Goal: Task Accomplishment & Management: Use online tool/utility

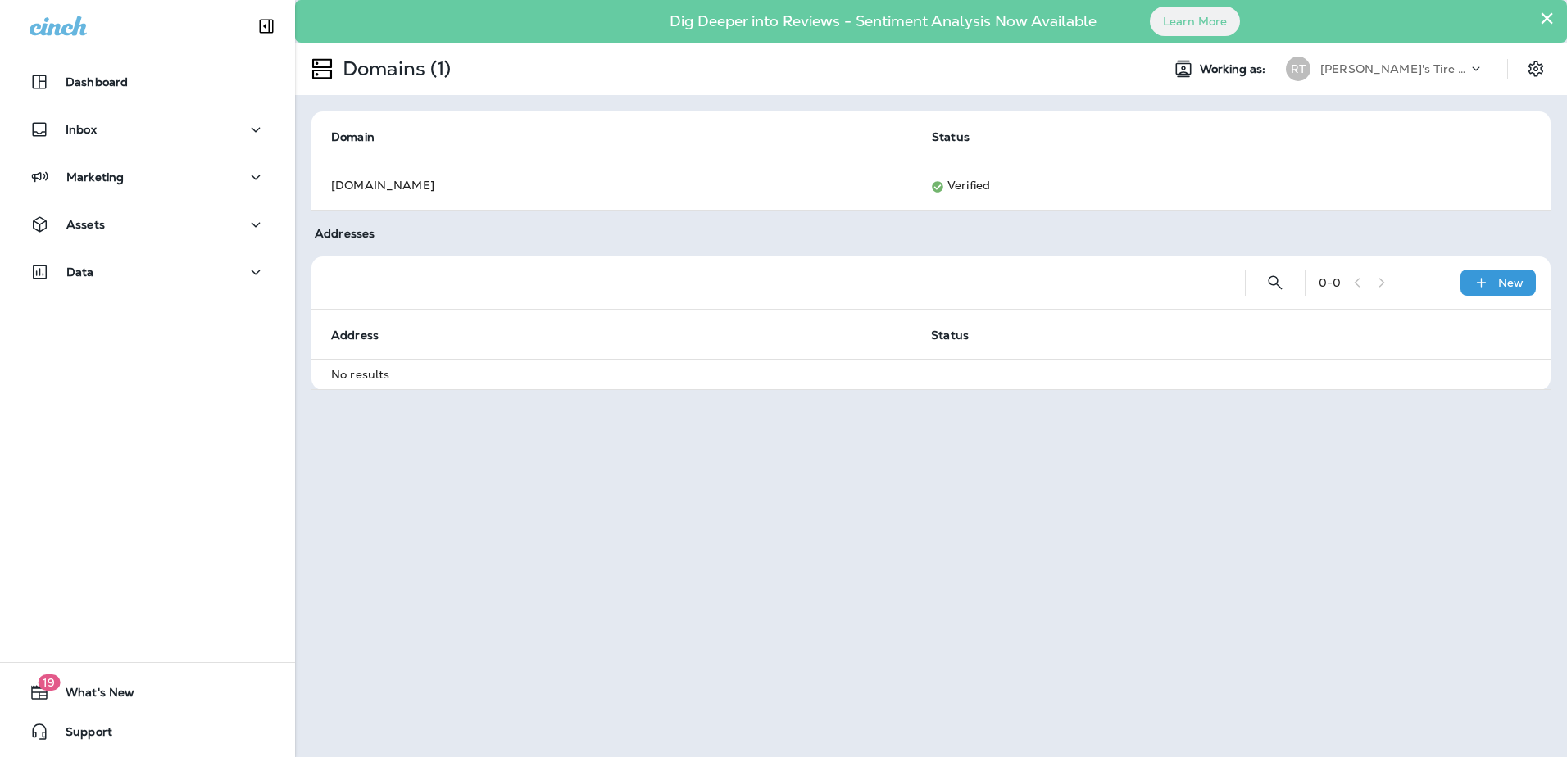
click at [1543, 16] on button "×" at bounding box center [1547, 18] width 16 height 26
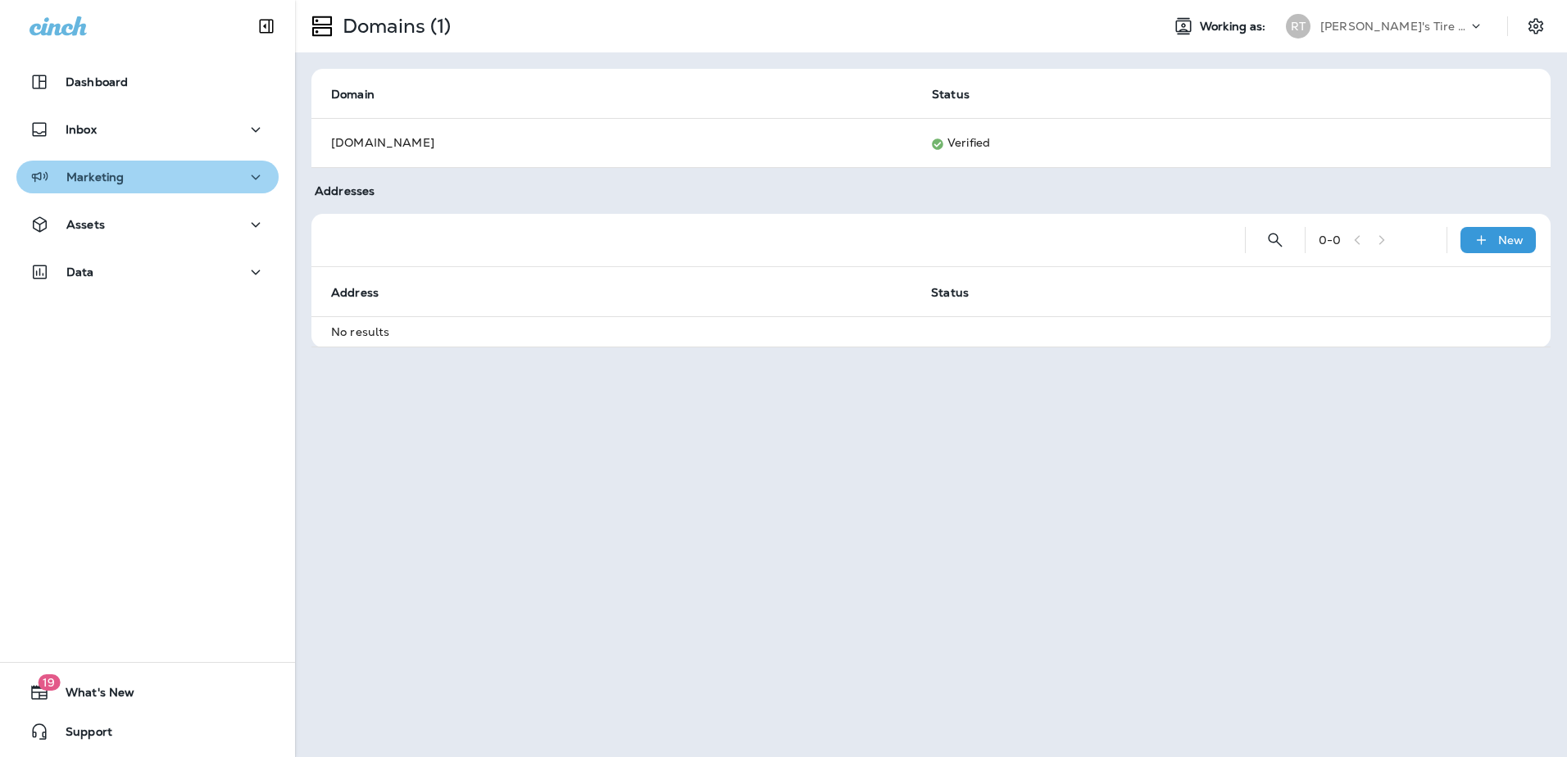
click at [174, 182] on div "Marketing" at bounding box center [148, 177] width 236 height 20
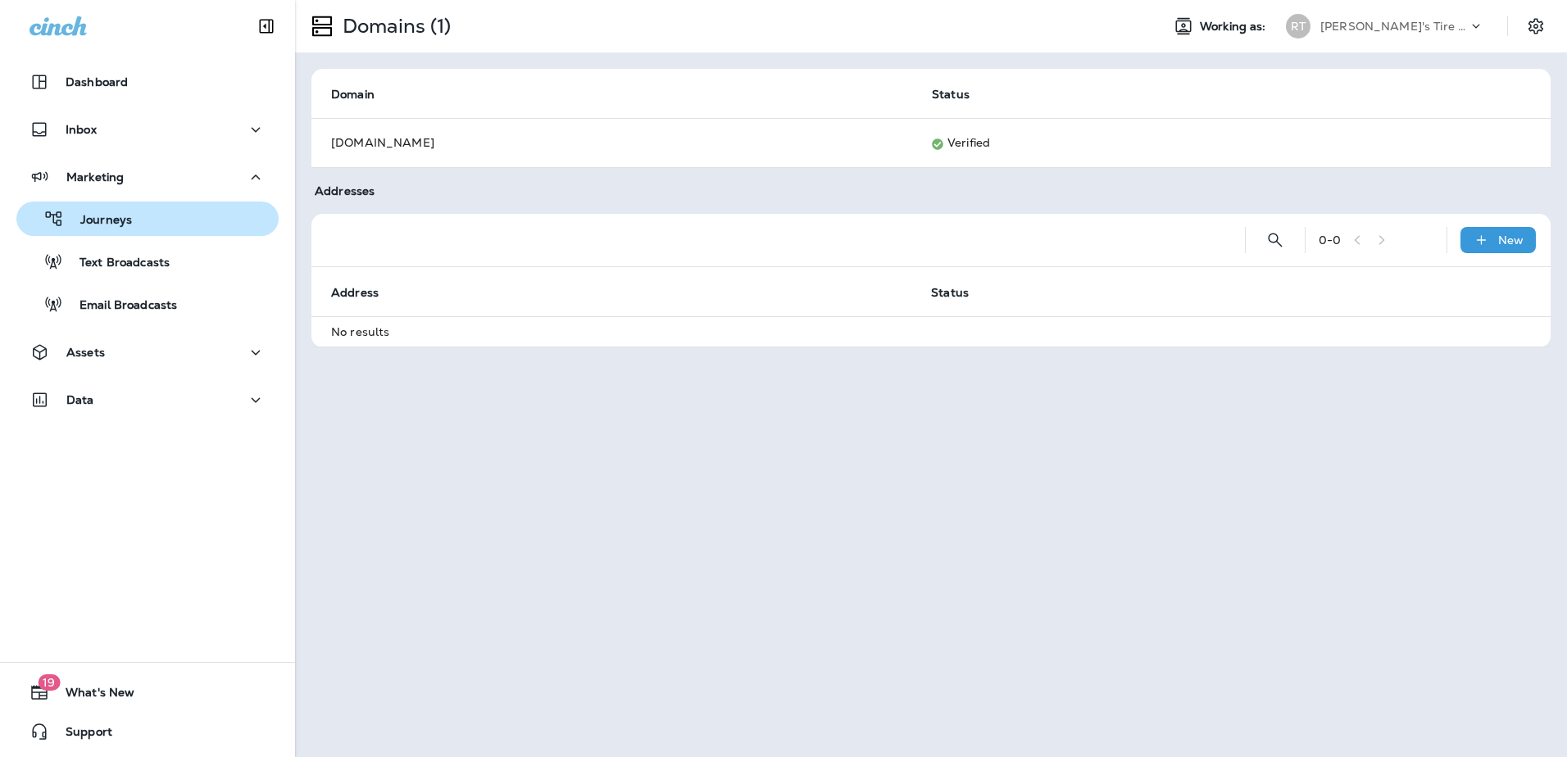
click at [180, 234] on button "Journeys" at bounding box center [147, 219] width 262 height 34
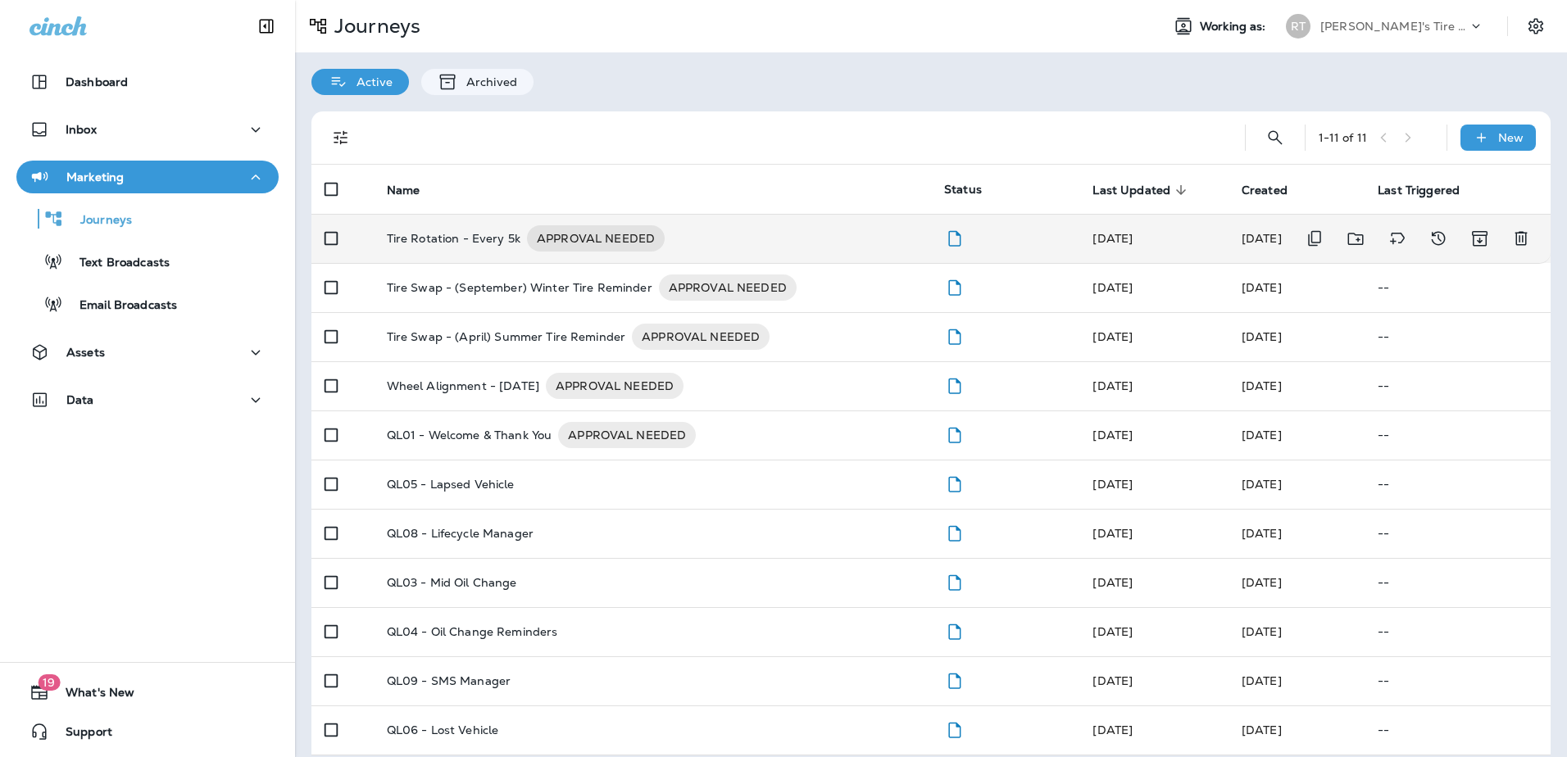
click at [460, 231] on p "Tire Rotation - Every 5k" at bounding box center [454, 238] width 134 height 26
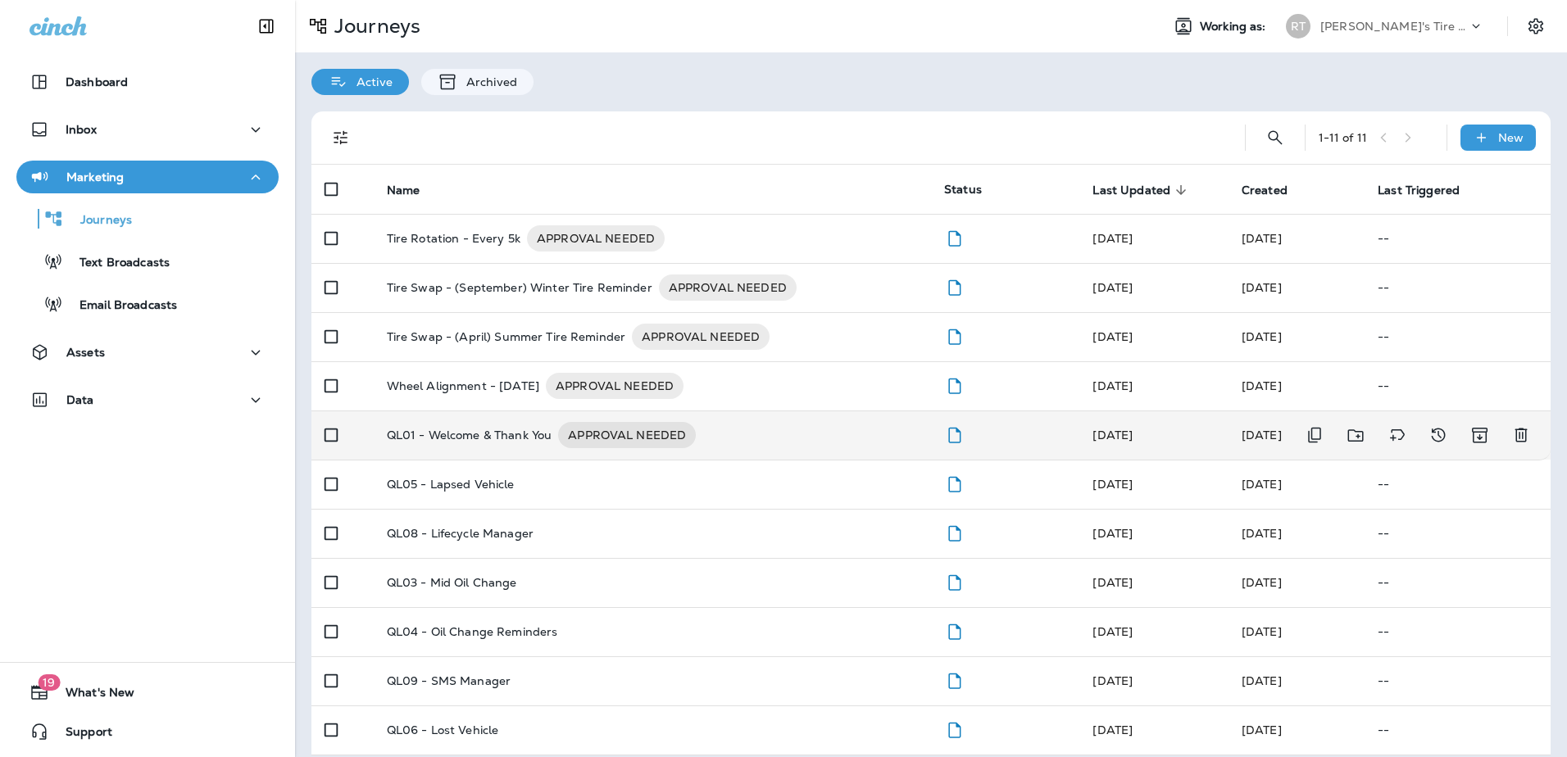
click at [523, 433] on p "QL01 - Welcome & Thank You" at bounding box center [470, 435] width 166 height 26
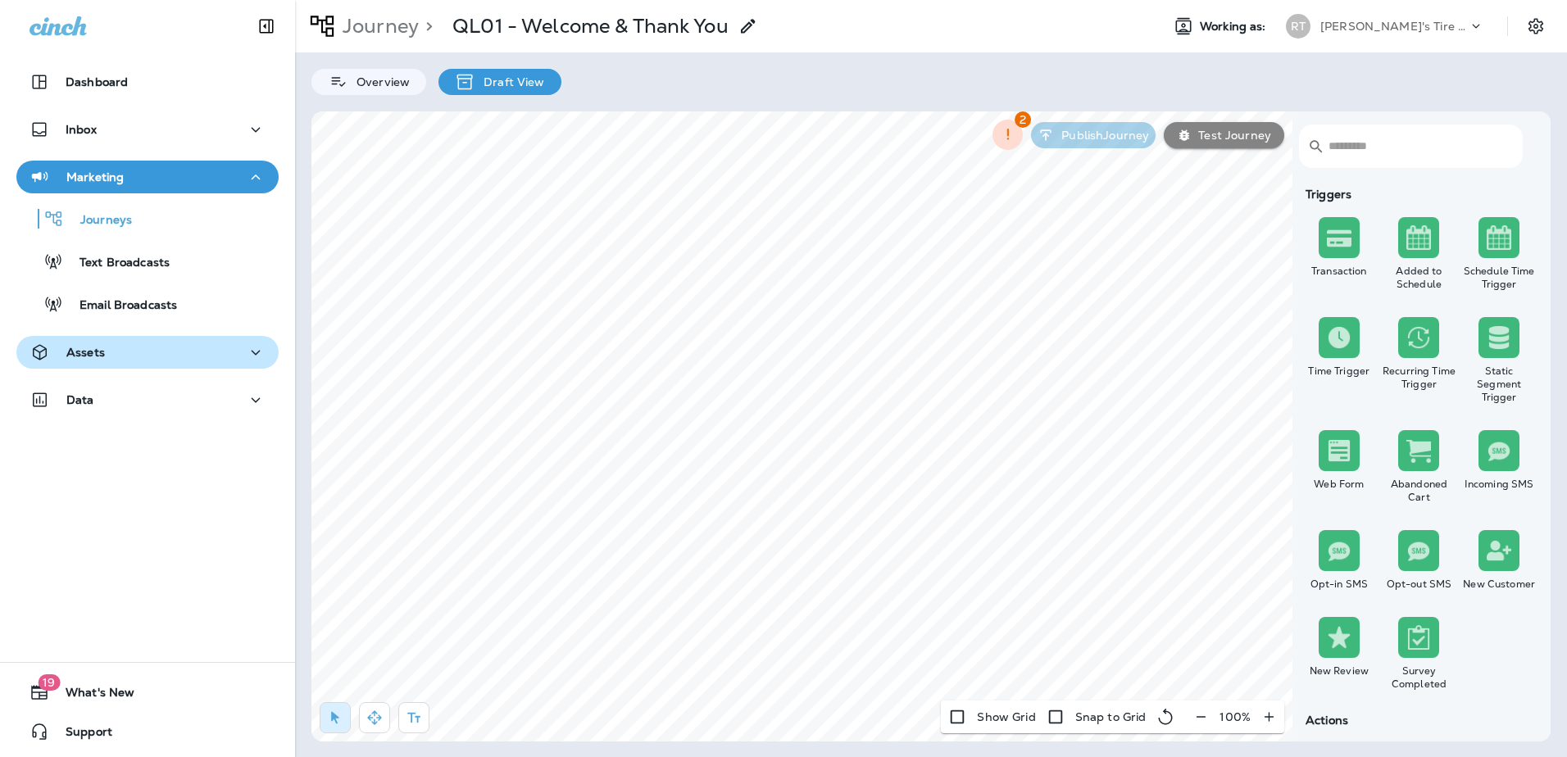
click at [161, 348] on div "Assets" at bounding box center [148, 353] width 236 height 20
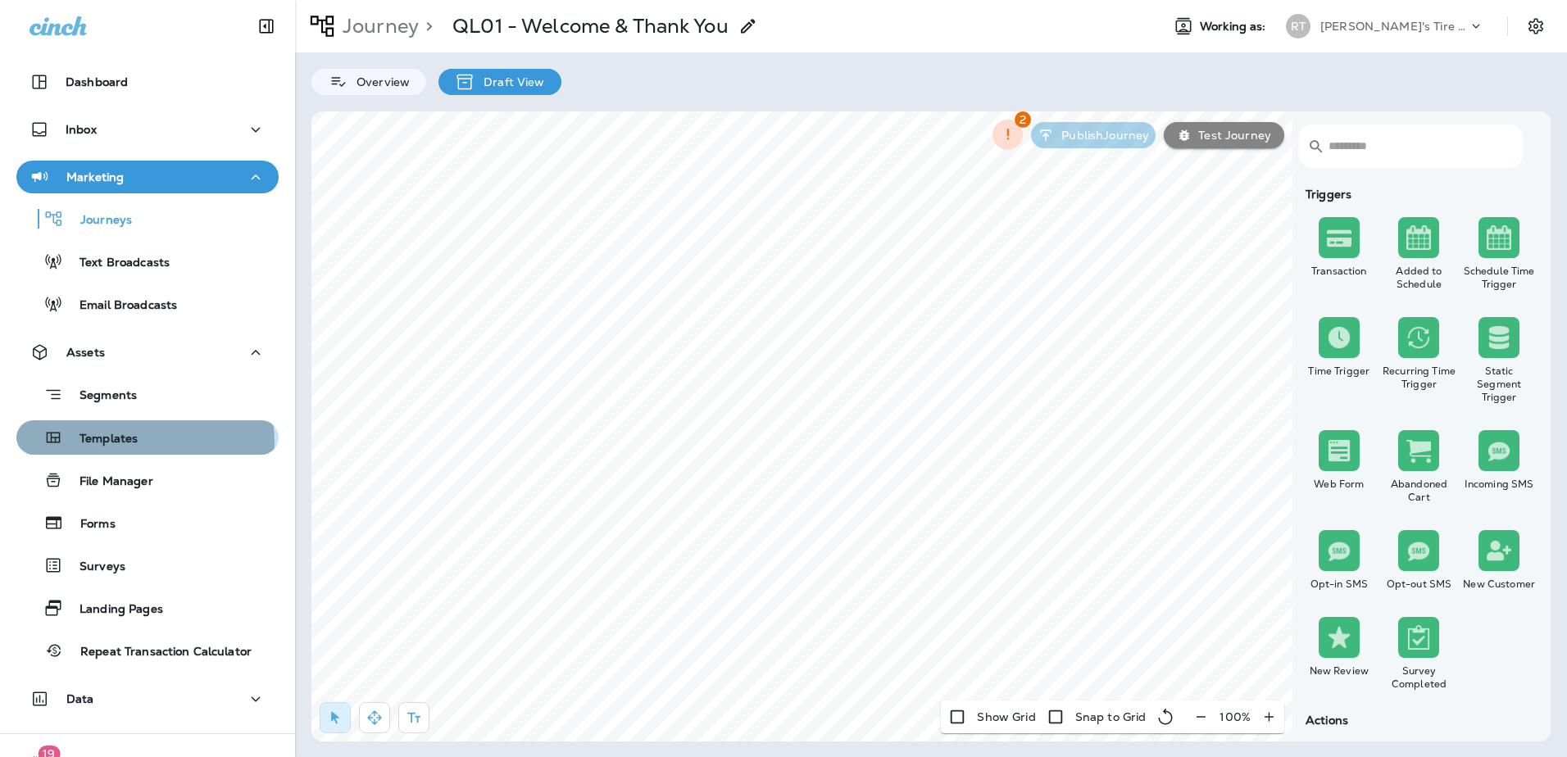
click at [144, 443] on div "Templates" at bounding box center [147, 437] width 249 height 25
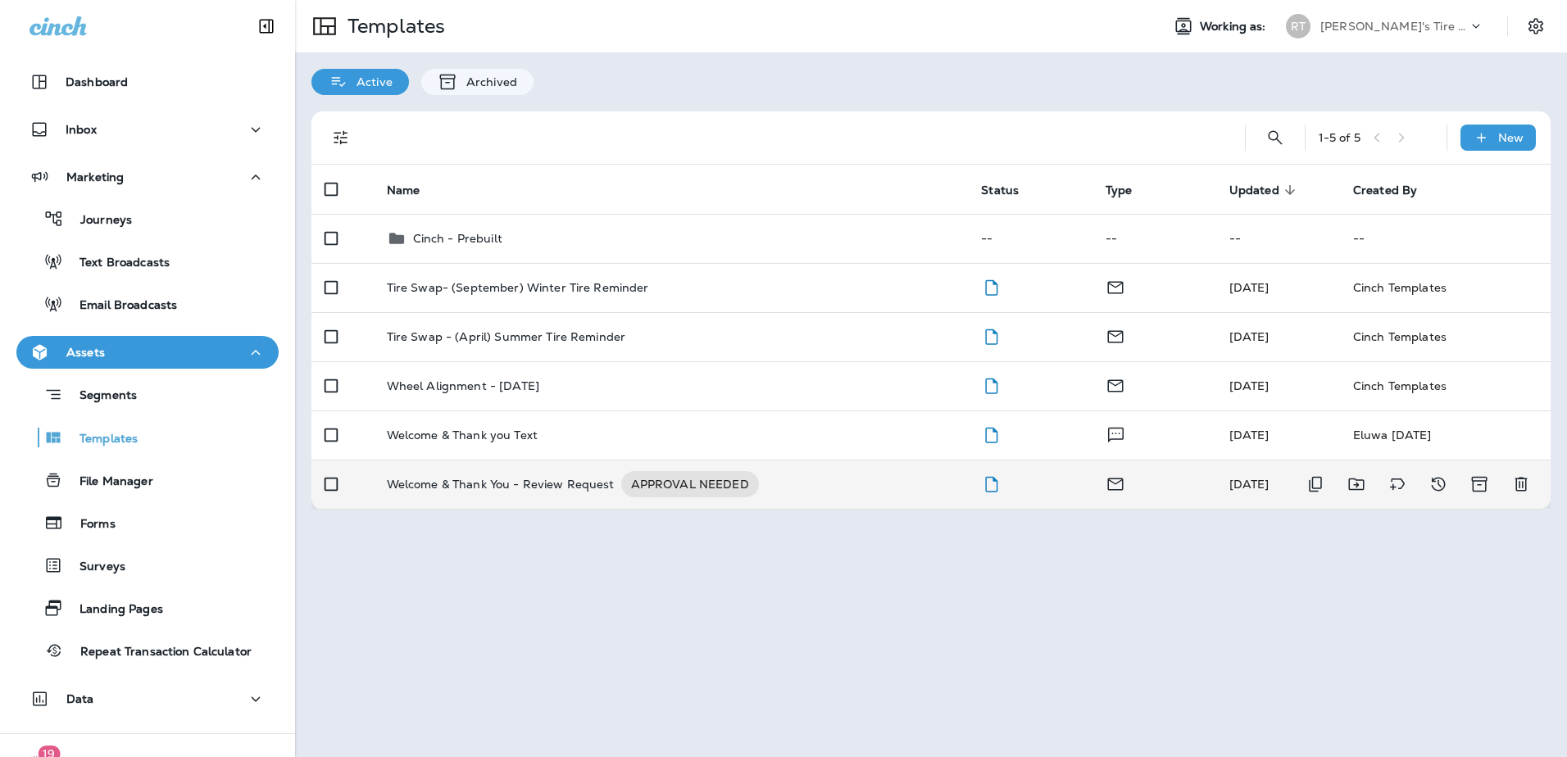
click at [502, 488] on p "Welcome & Thank You - Review Request" at bounding box center [501, 484] width 228 height 26
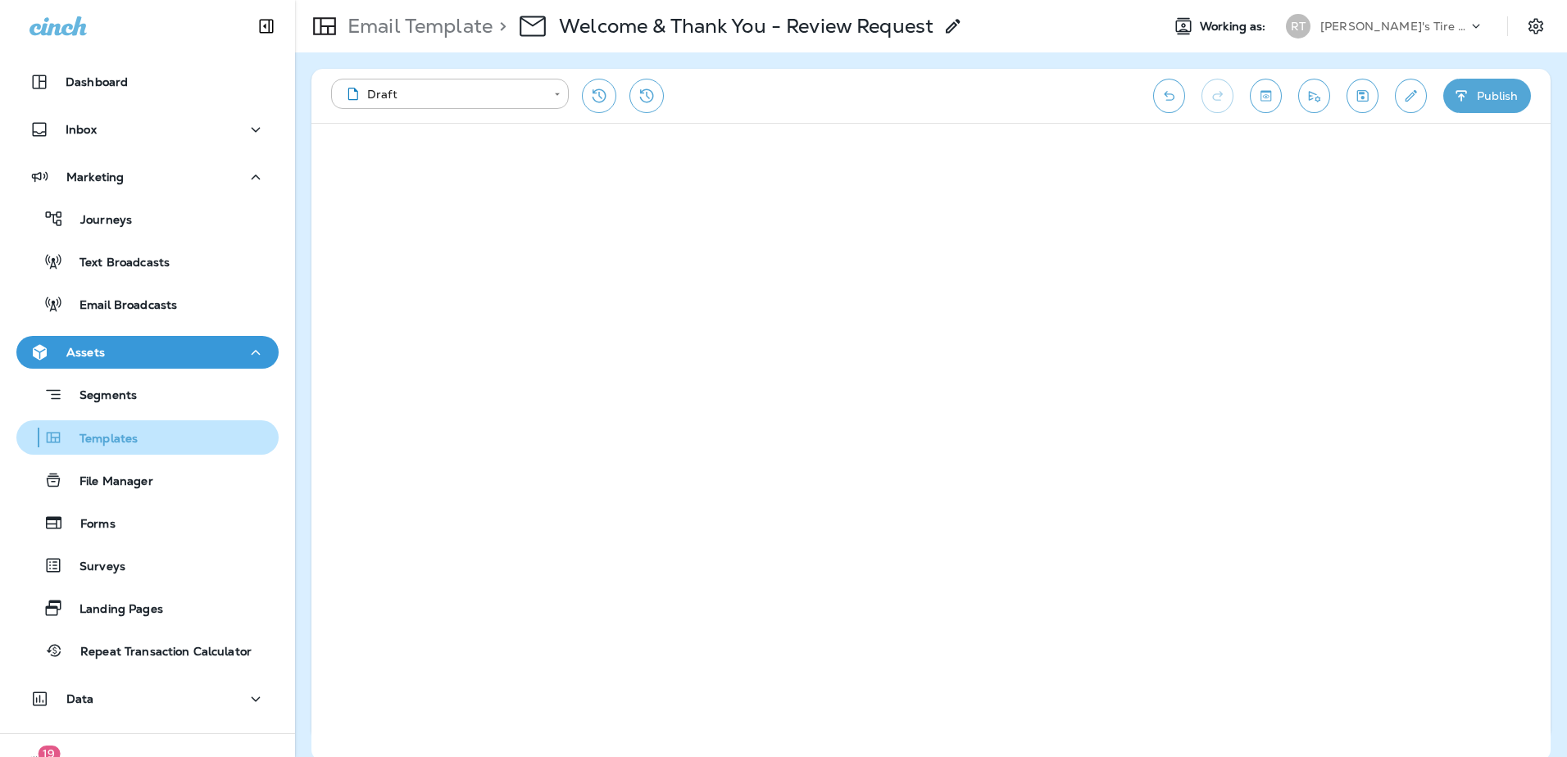
click at [131, 437] on p "Templates" at bounding box center [100, 440] width 75 height 16
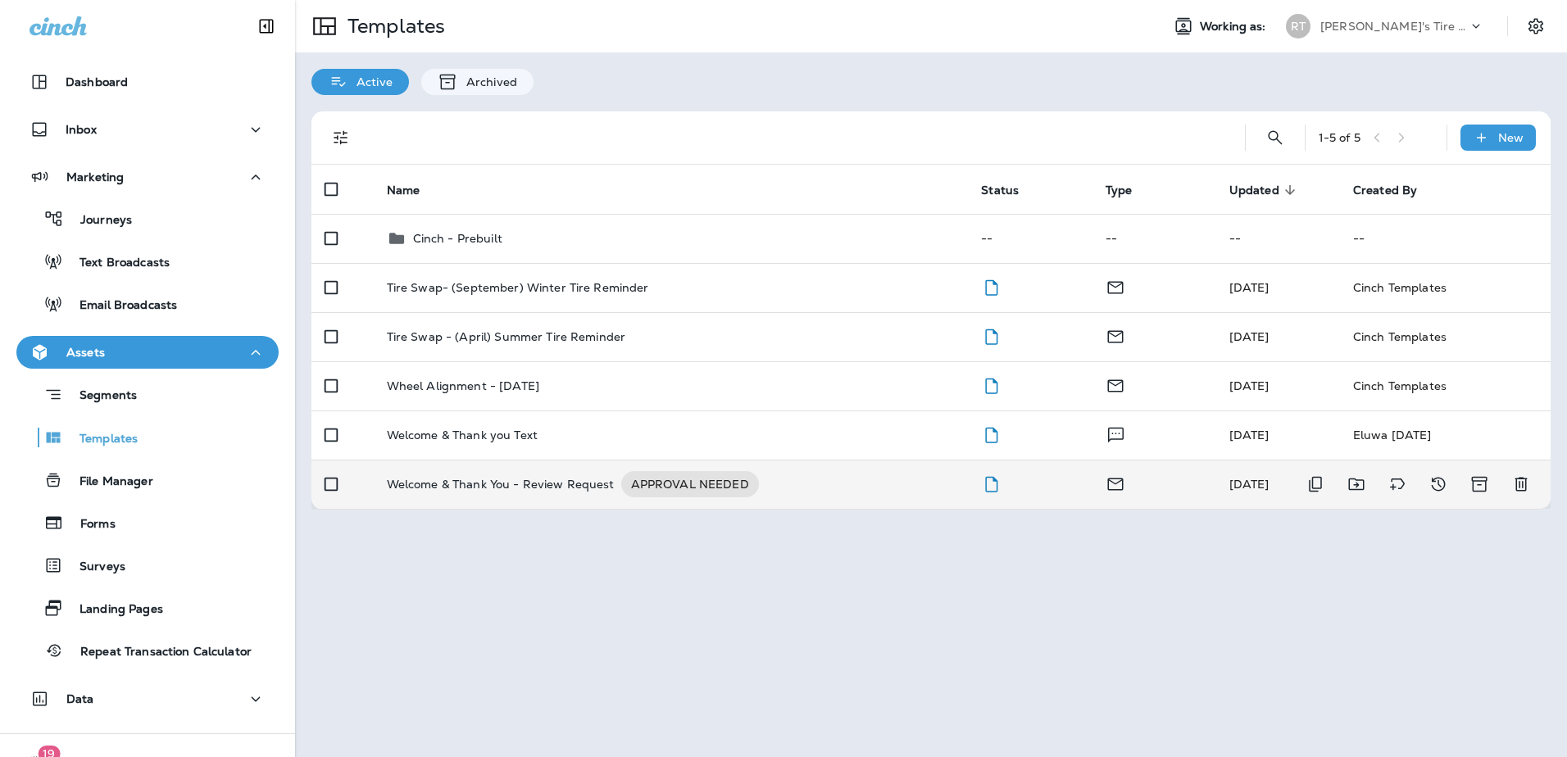
click at [768, 479] on div "Welcome & Thank You - Review Request APPROVAL NEEDED" at bounding box center [671, 484] width 569 height 26
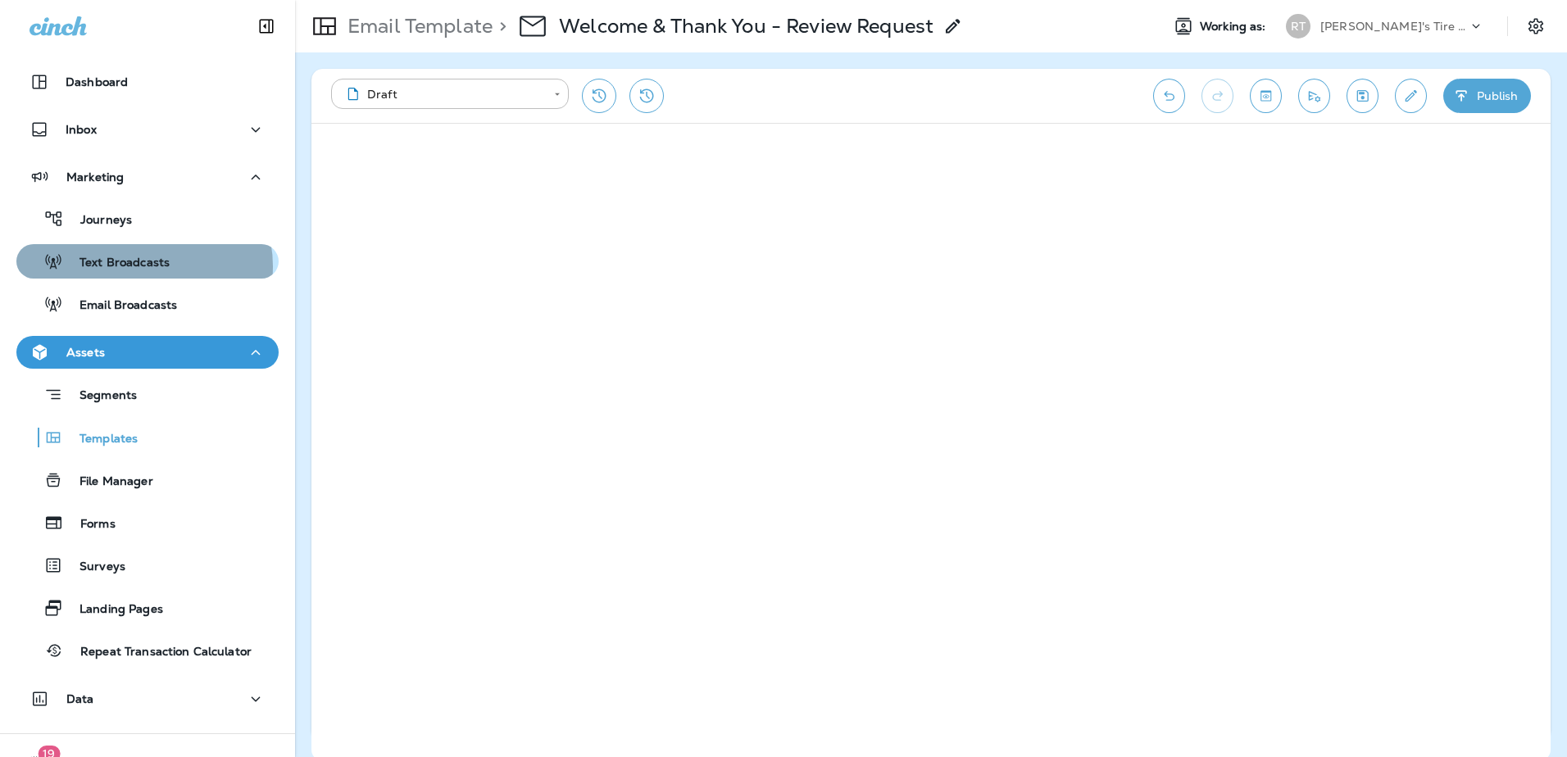
click at [143, 266] on p "Text Broadcasts" at bounding box center [116, 264] width 107 height 16
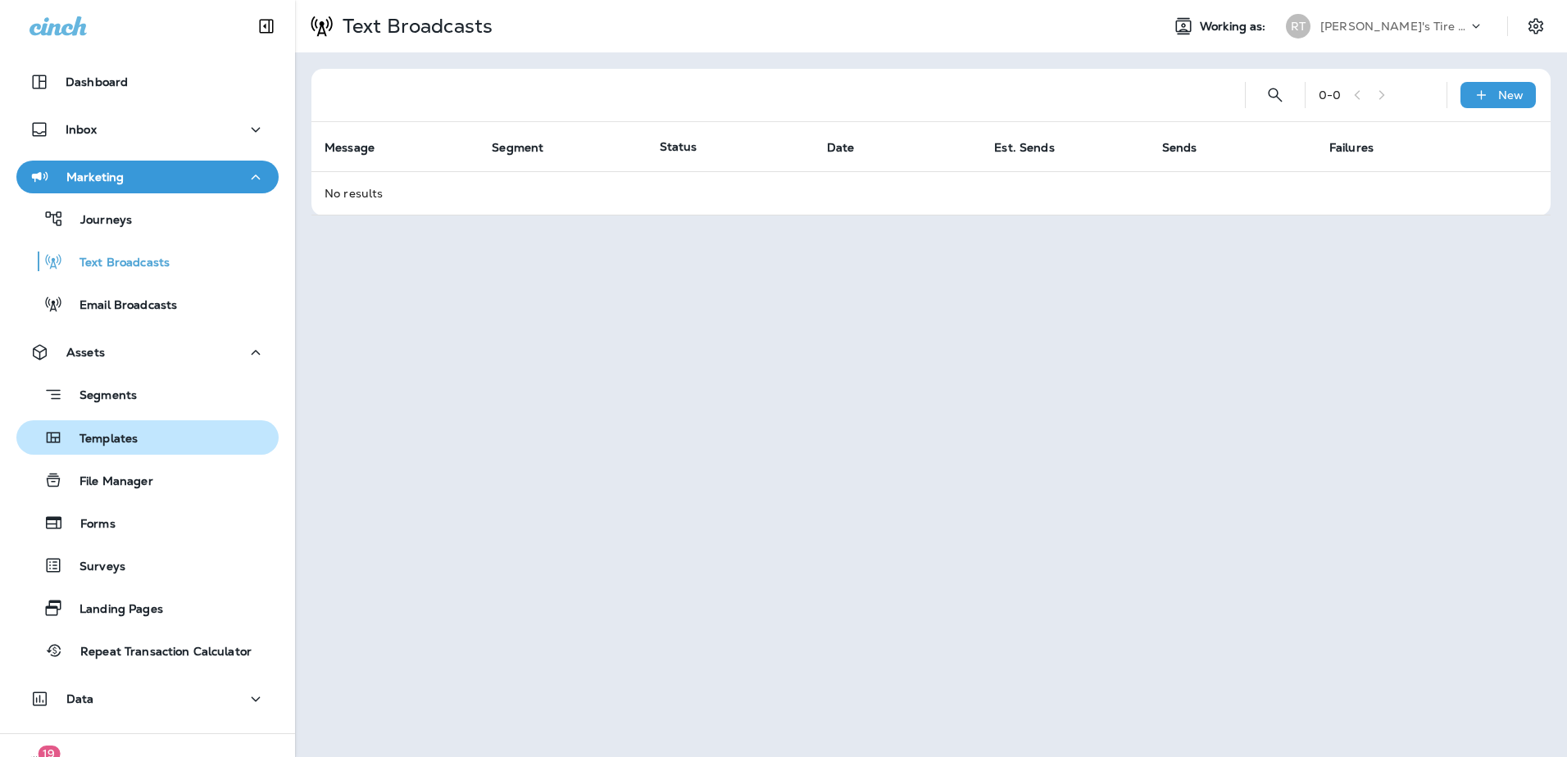
click at [161, 441] on div "Templates" at bounding box center [147, 437] width 249 height 25
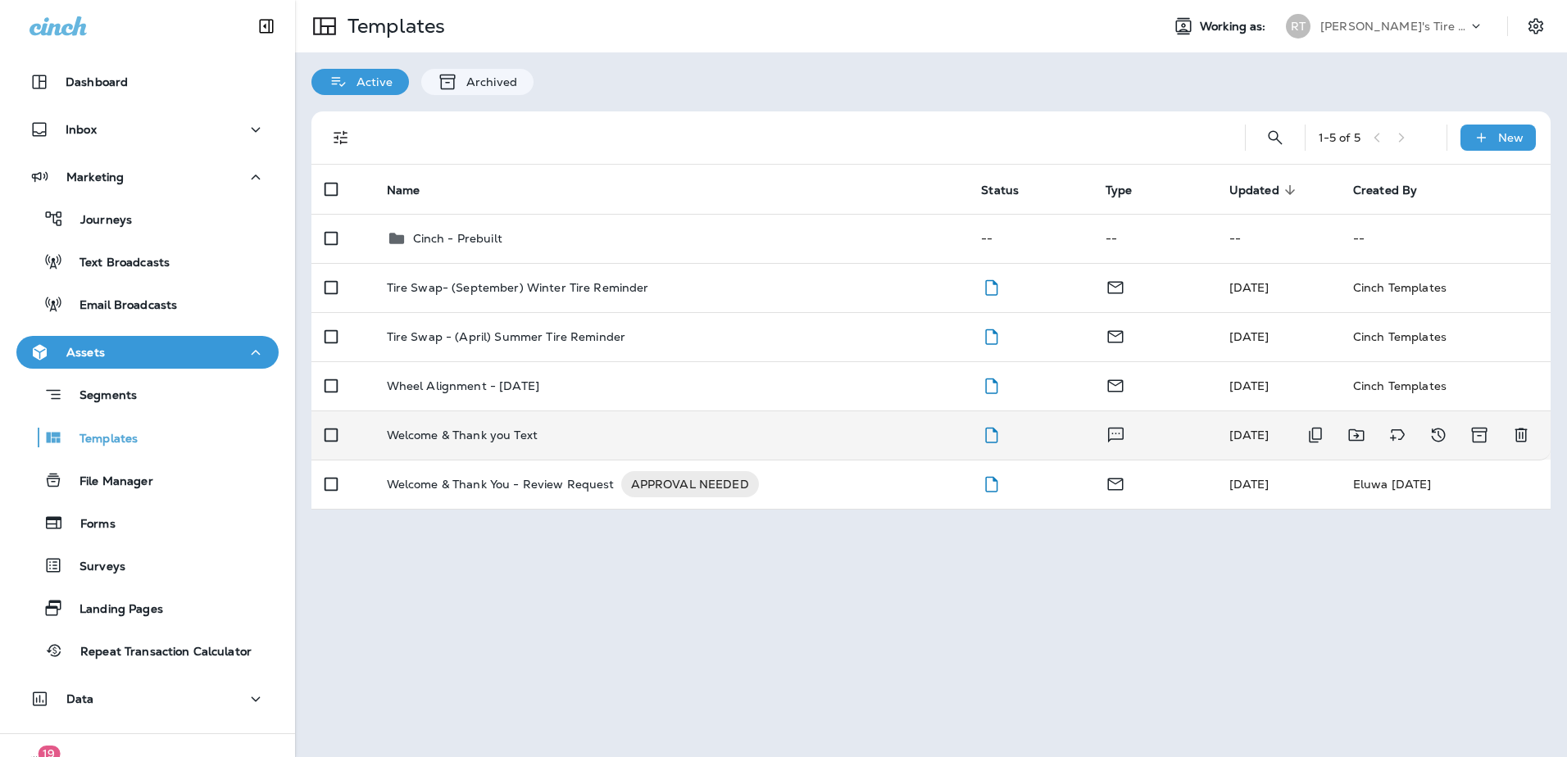
click at [561, 443] on td "Welcome & Thank you Text" at bounding box center [671, 435] width 595 height 49
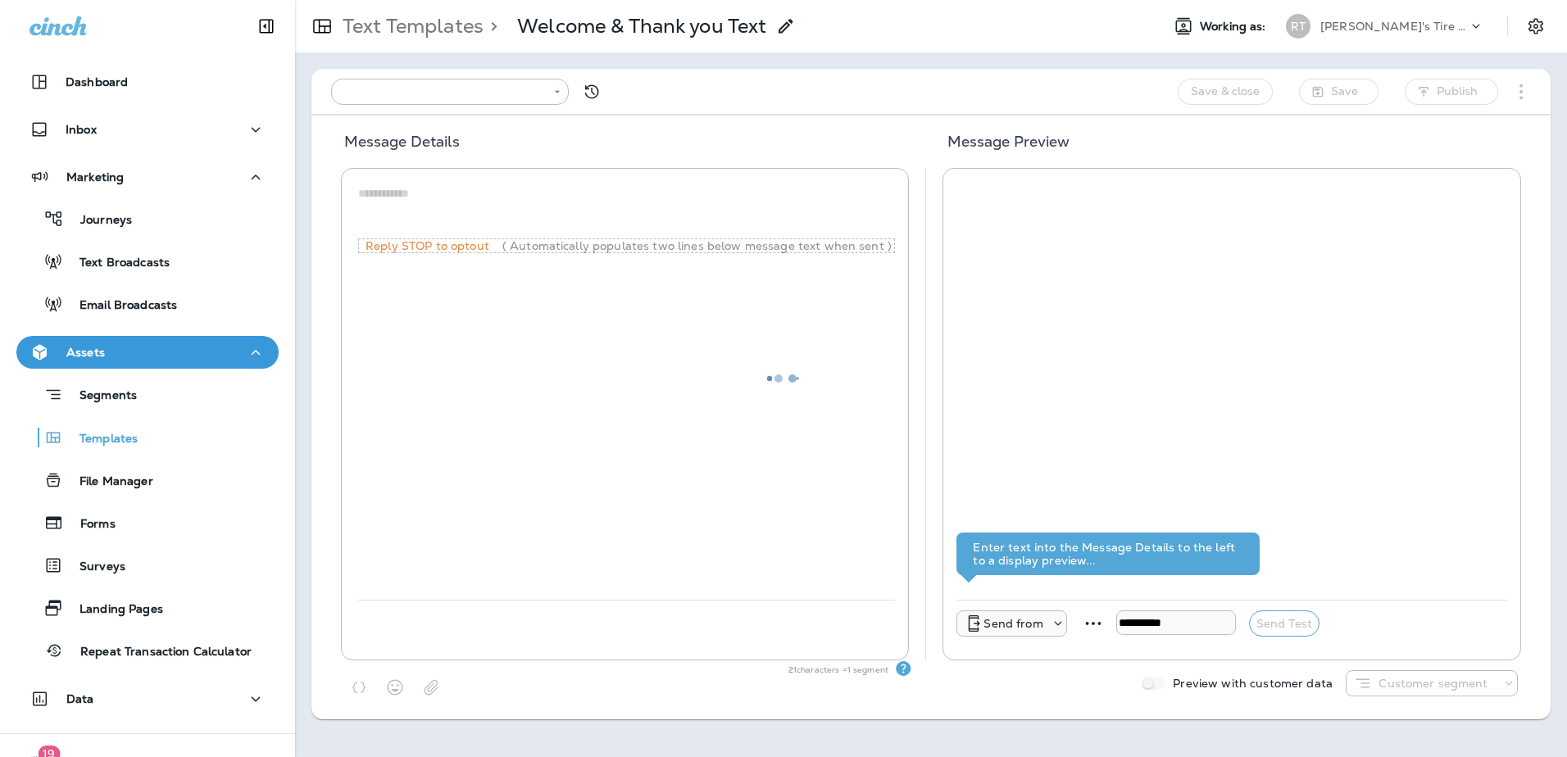
type input "**********"
type textarea "**********"
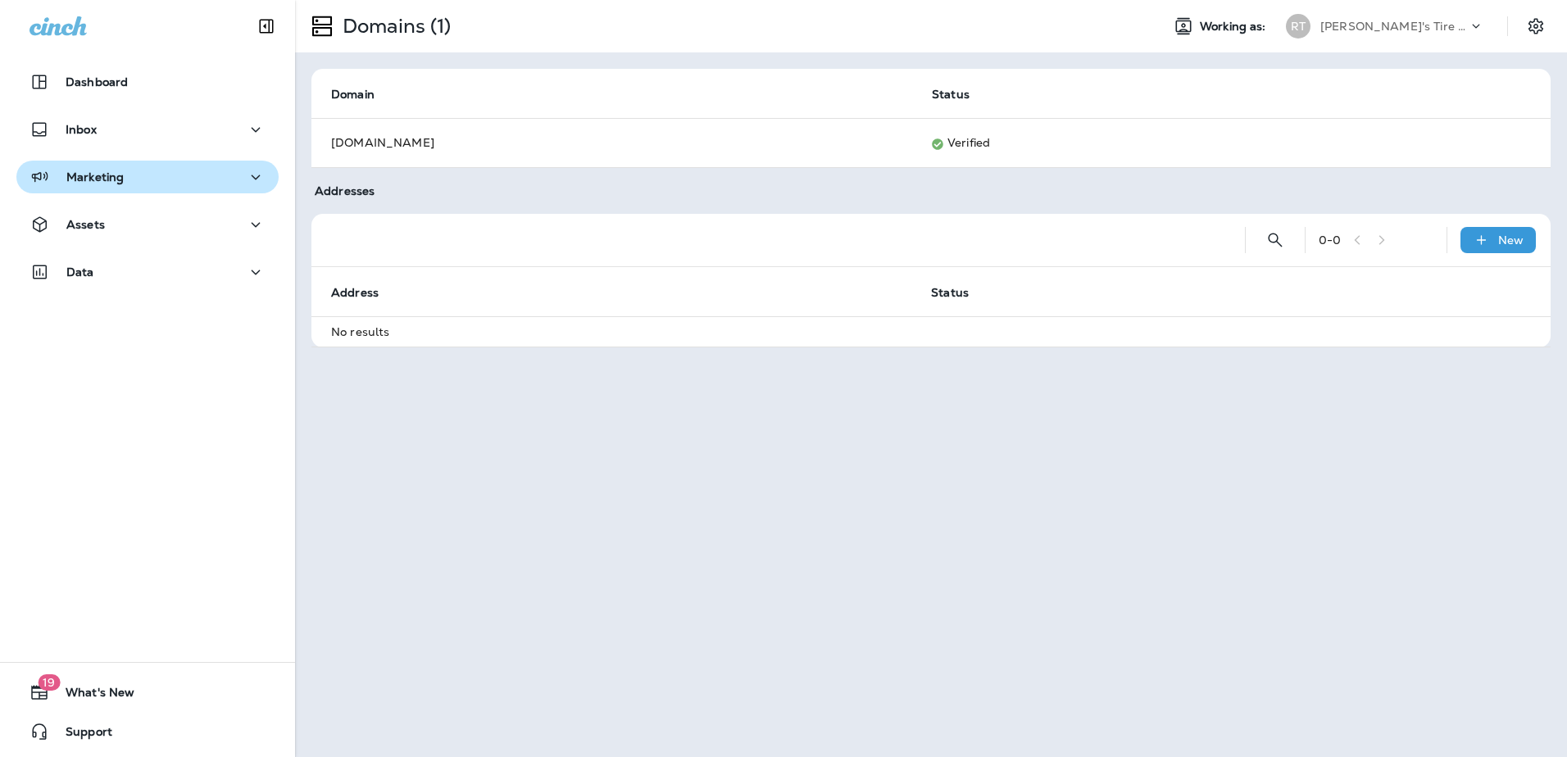
click at [171, 187] on div "Marketing" at bounding box center [148, 177] width 236 height 20
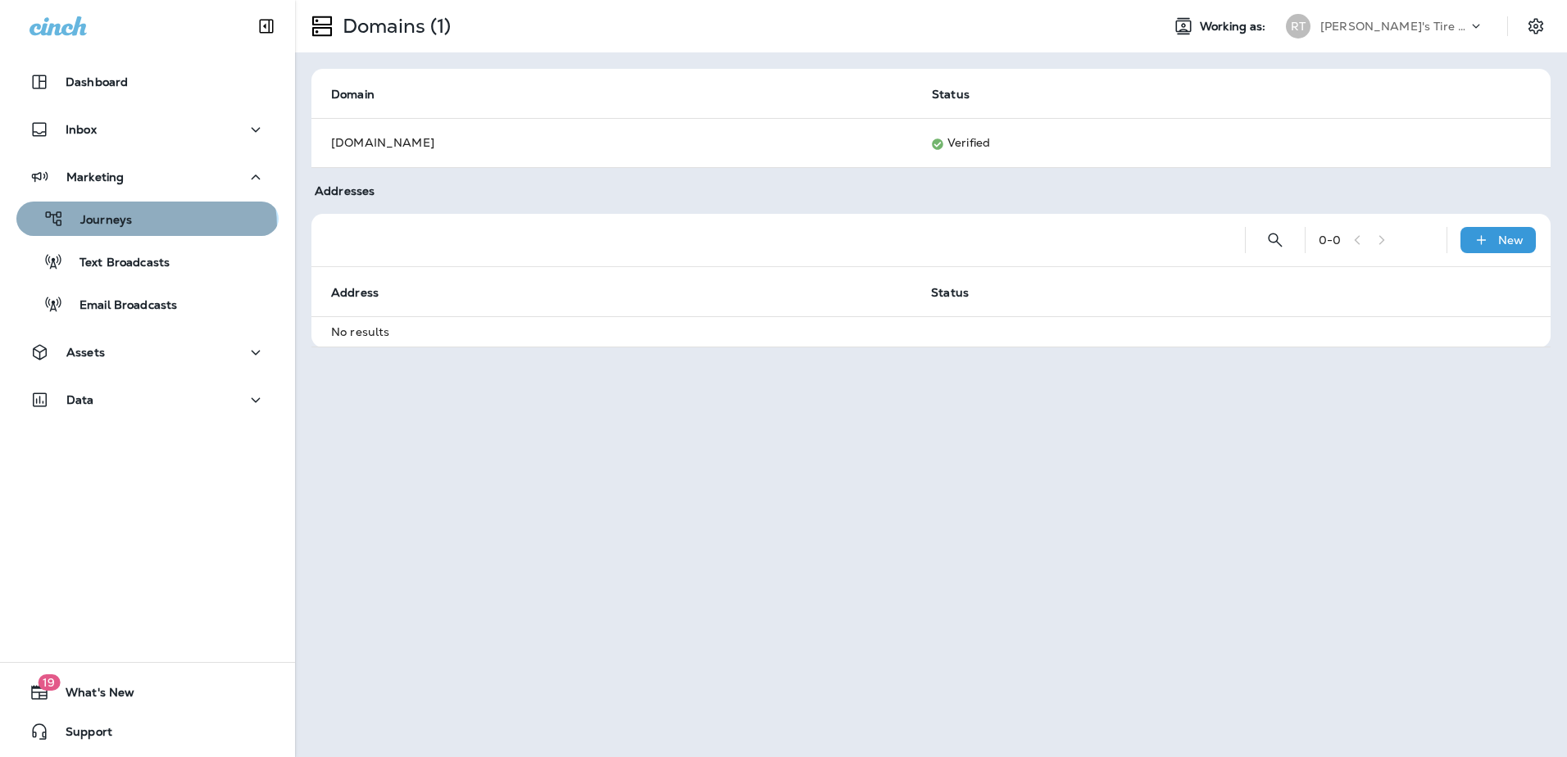
click at [146, 227] on div "Journeys" at bounding box center [147, 219] width 249 height 25
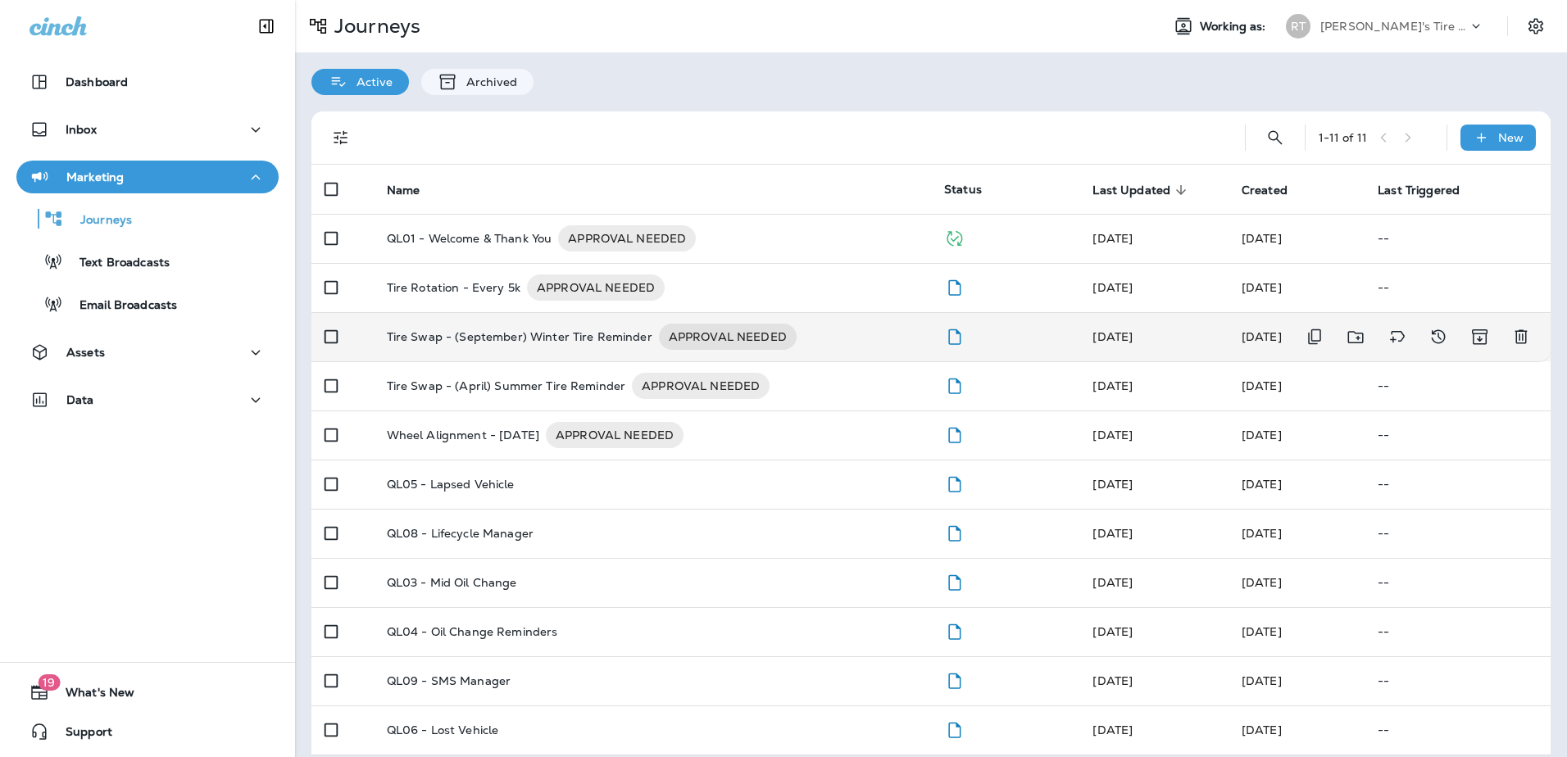
click at [795, 334] on div "Tire Swap - (September) Winter Tire Reminder APPROVAL NEEDED" at bounding box center [652, 337] width 531 height 26
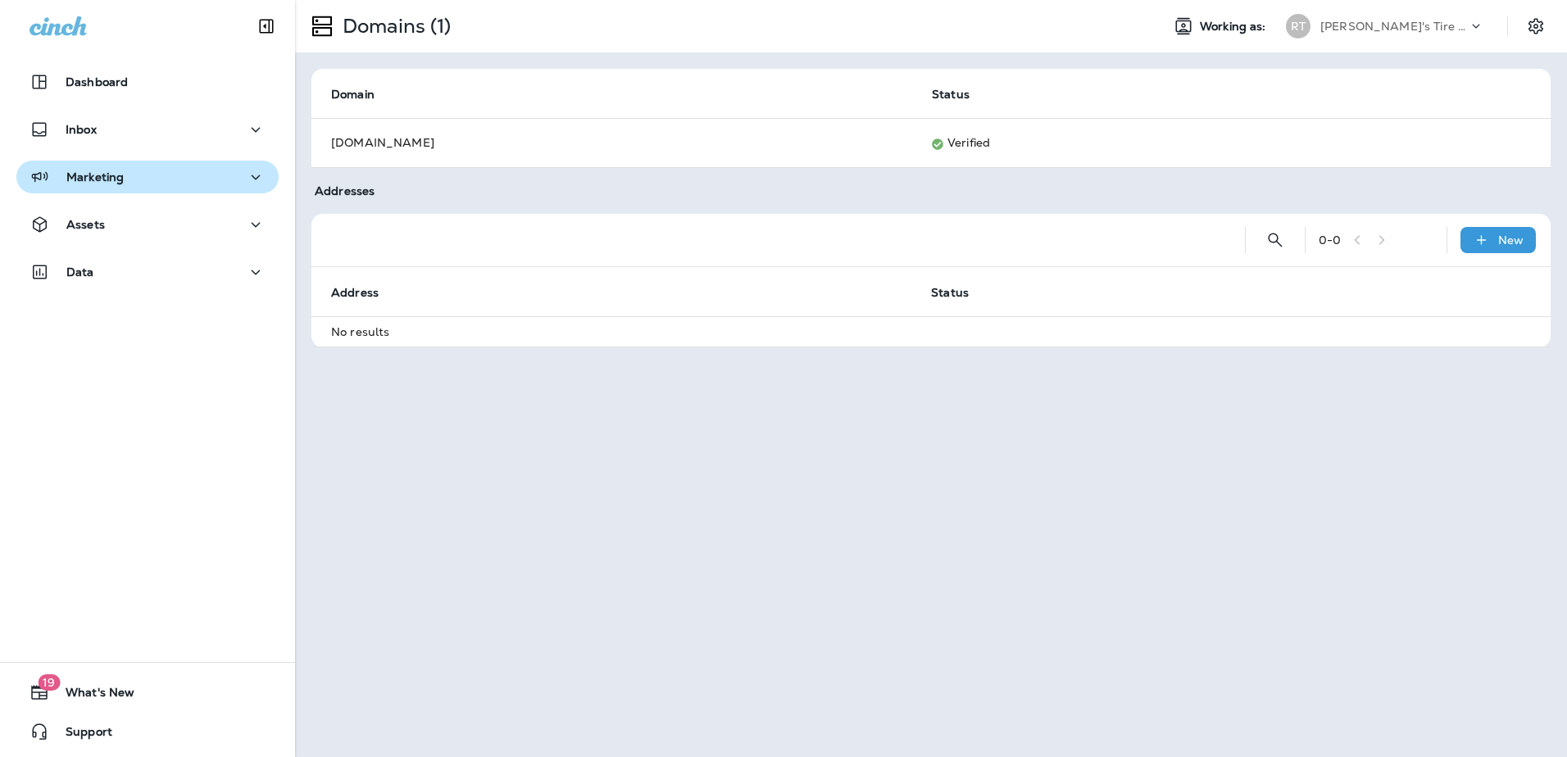
click at [112, 180] on p "Marketing" at bounding box center [94, 176] width 57 height 13
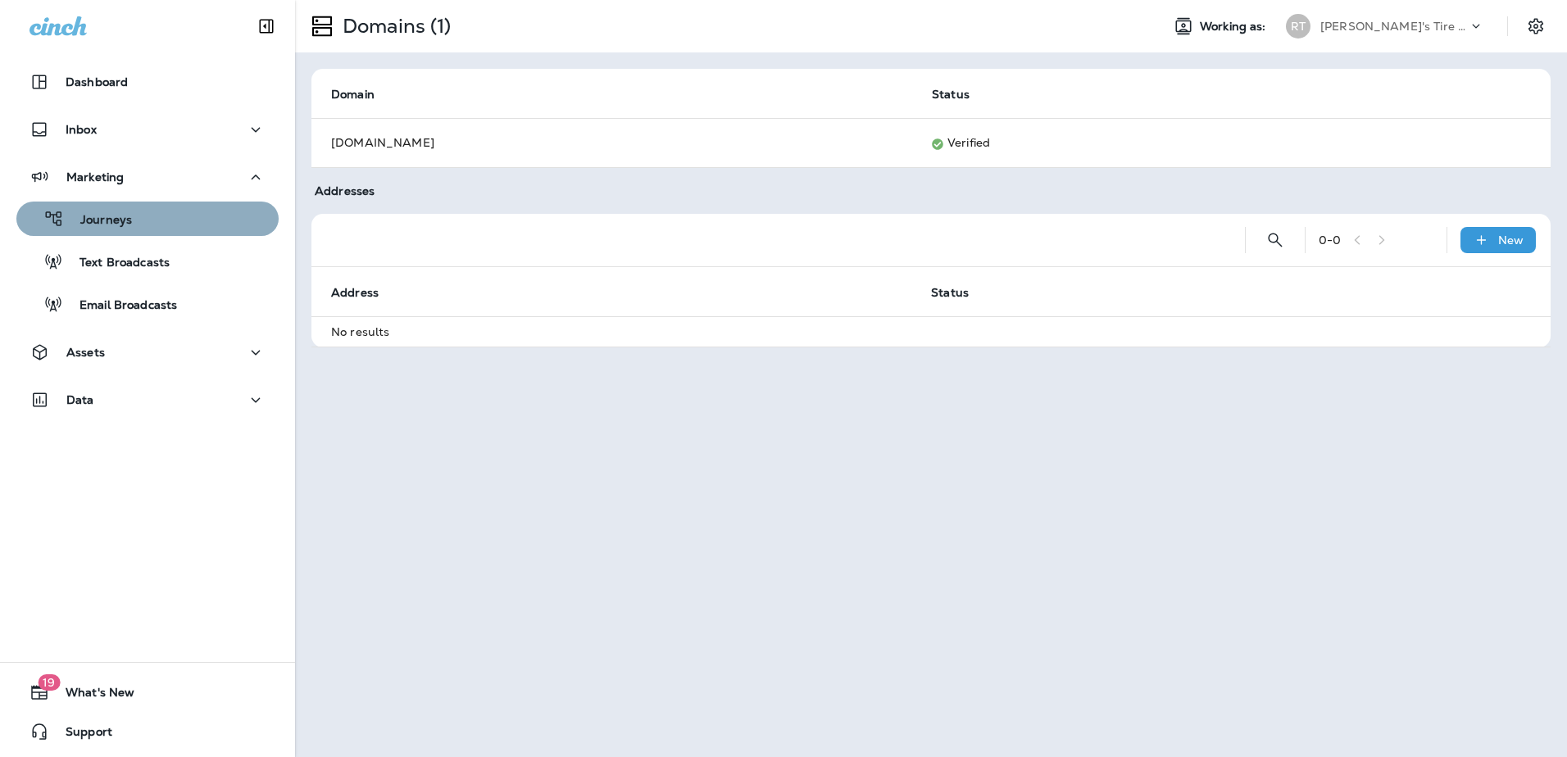
click at [170, 232] on button "Journeys" at bounding box center [147, 219] width 262 height 34
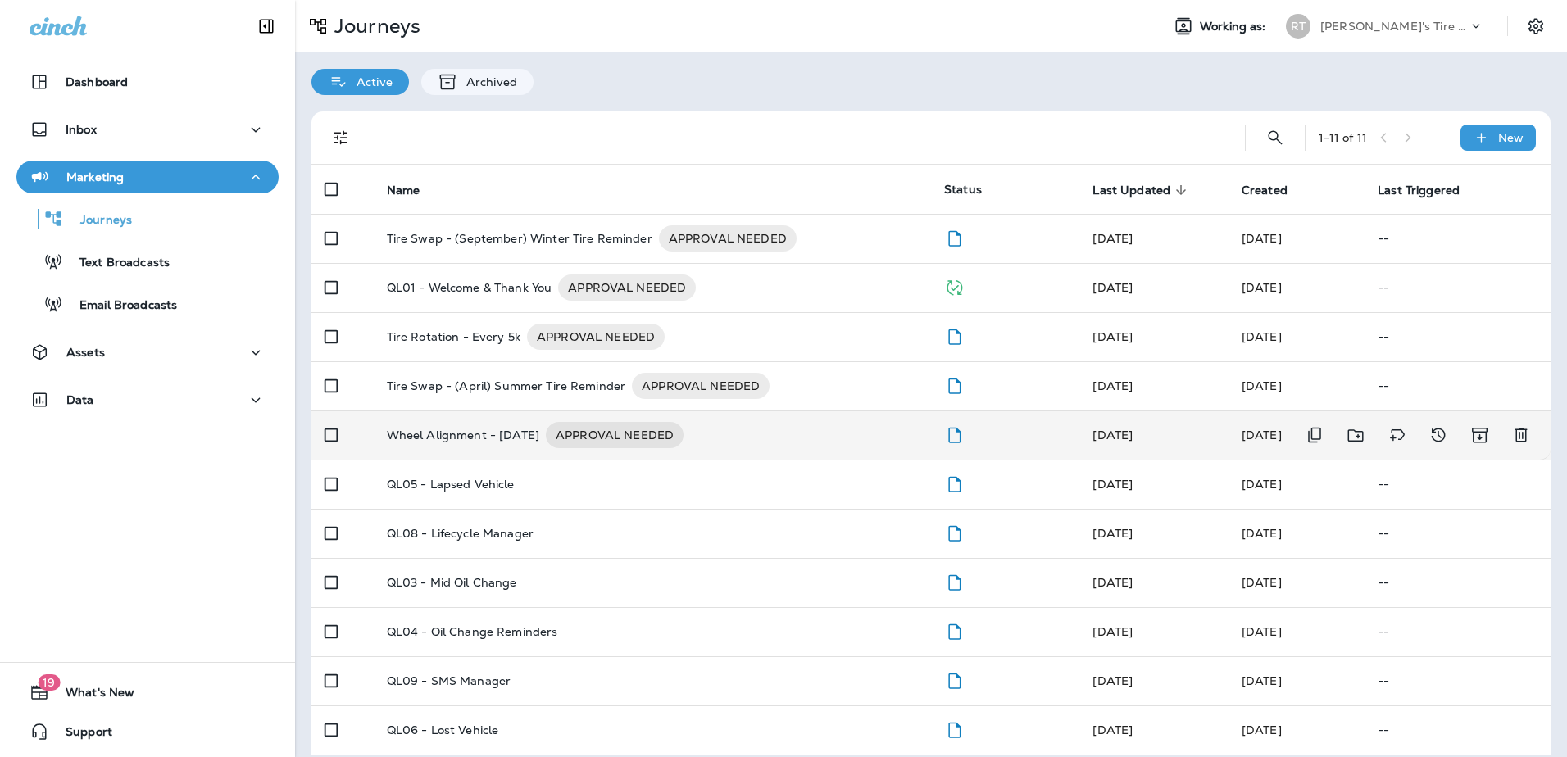
click at [491, 440] on p "Wheel Alignment - [DATE]" at bounding box center [463, 435] width 152 height 26
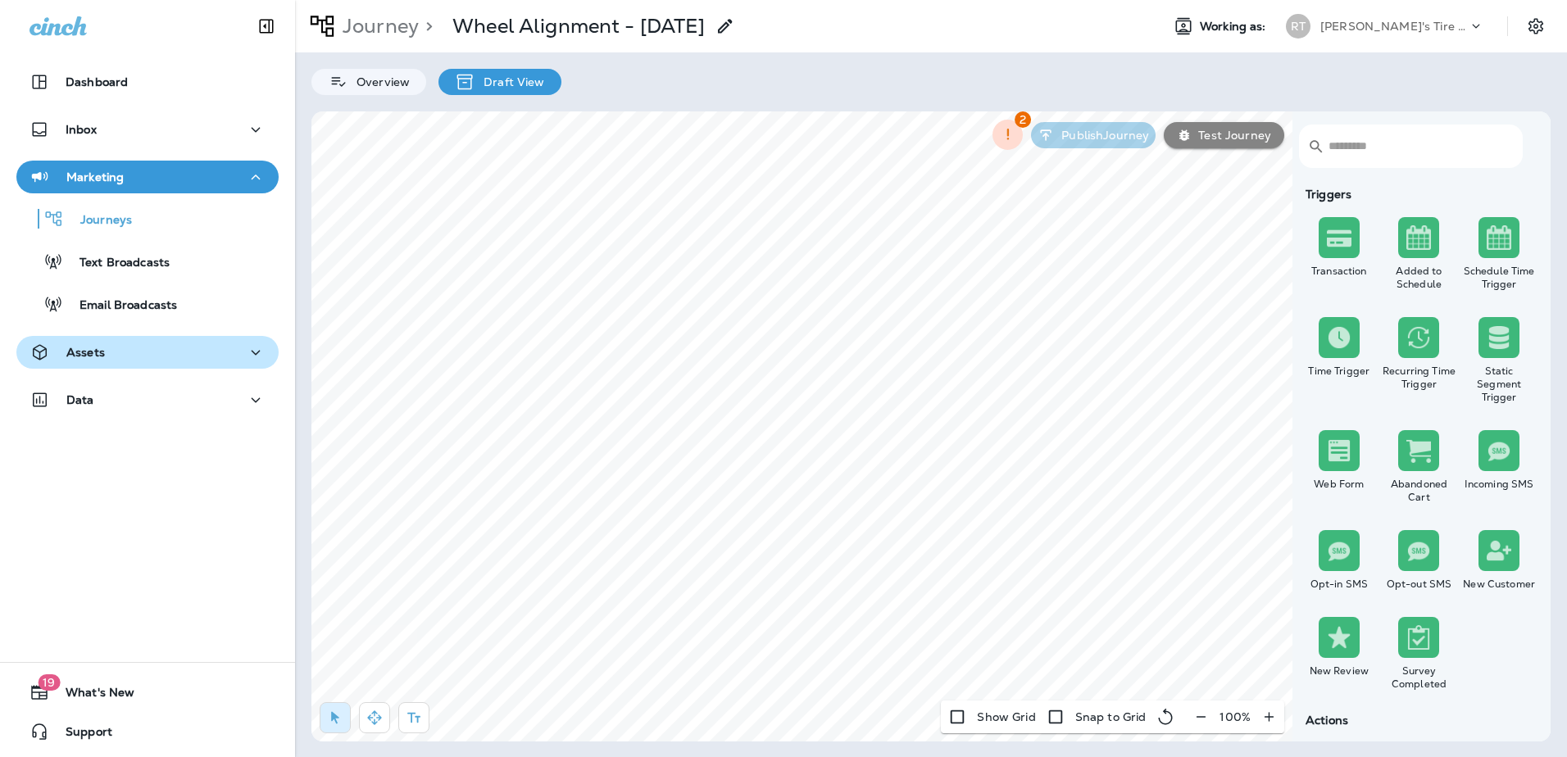
click at [132, 348] on div "Assets" at bounding box center [148, 353] width 236 height 20
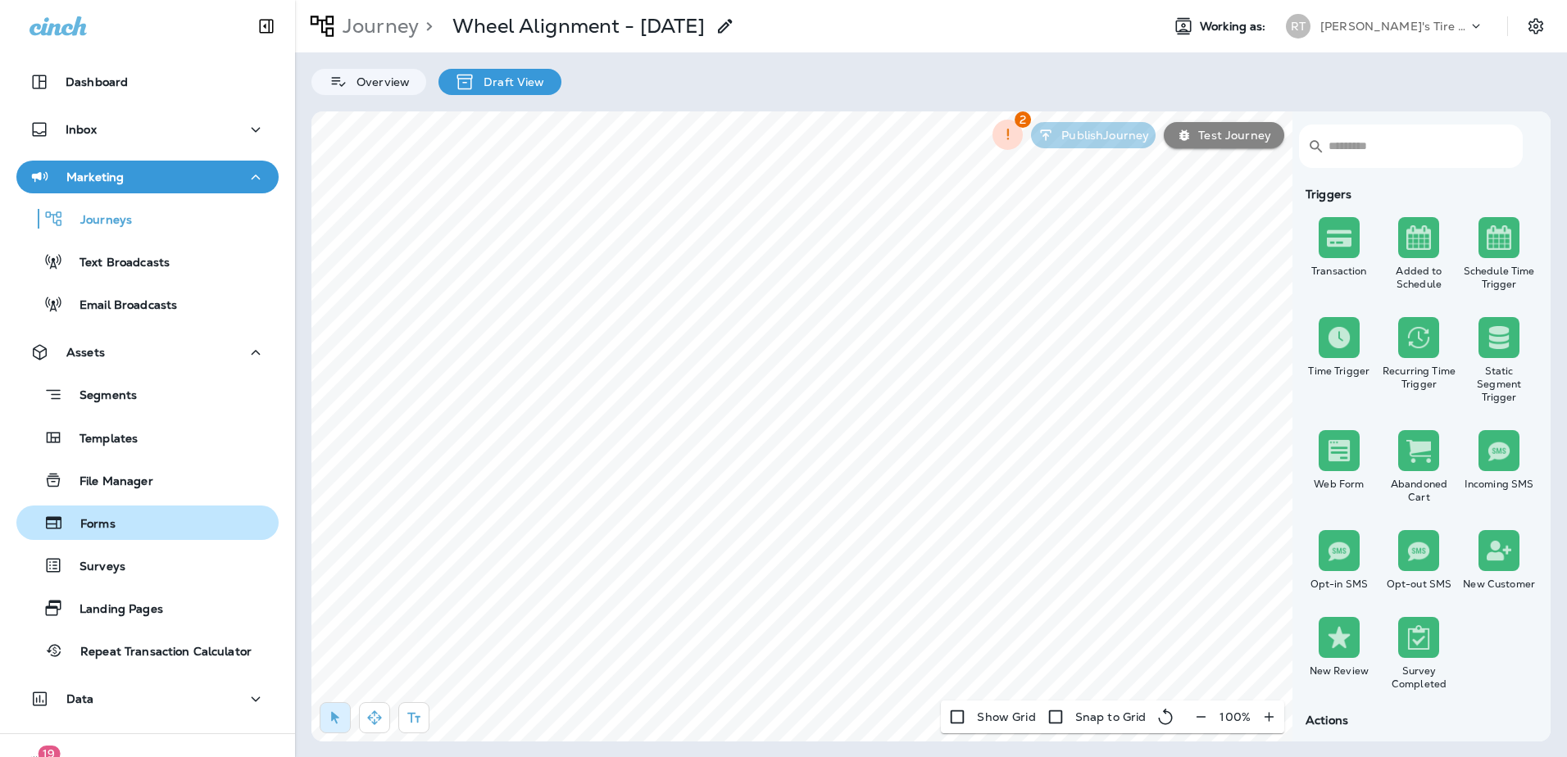
scroll to position [71, 0]
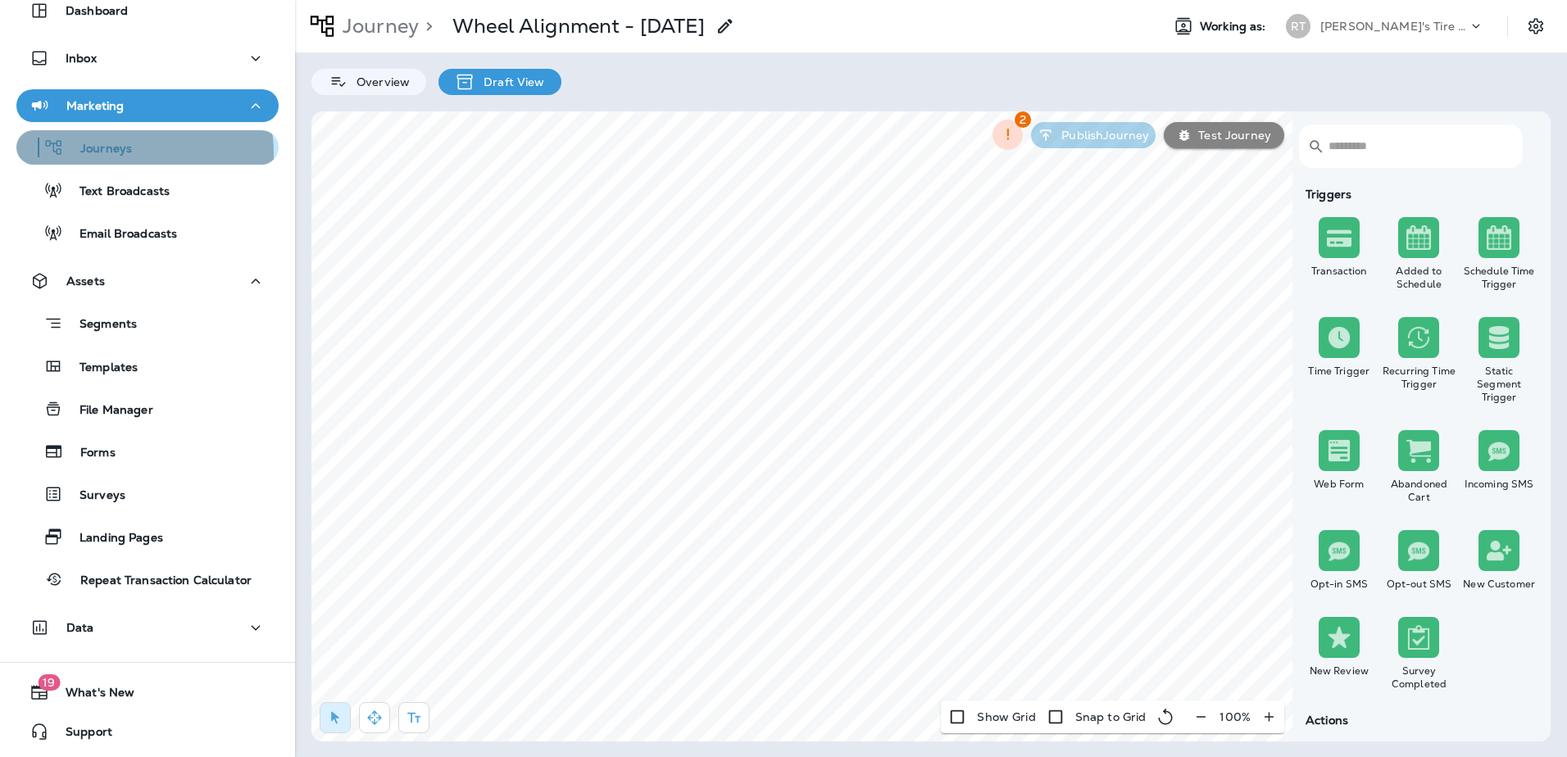
click at [139, 153] on div "Journeys" at bounding box center [147, 147] width 249 height 25
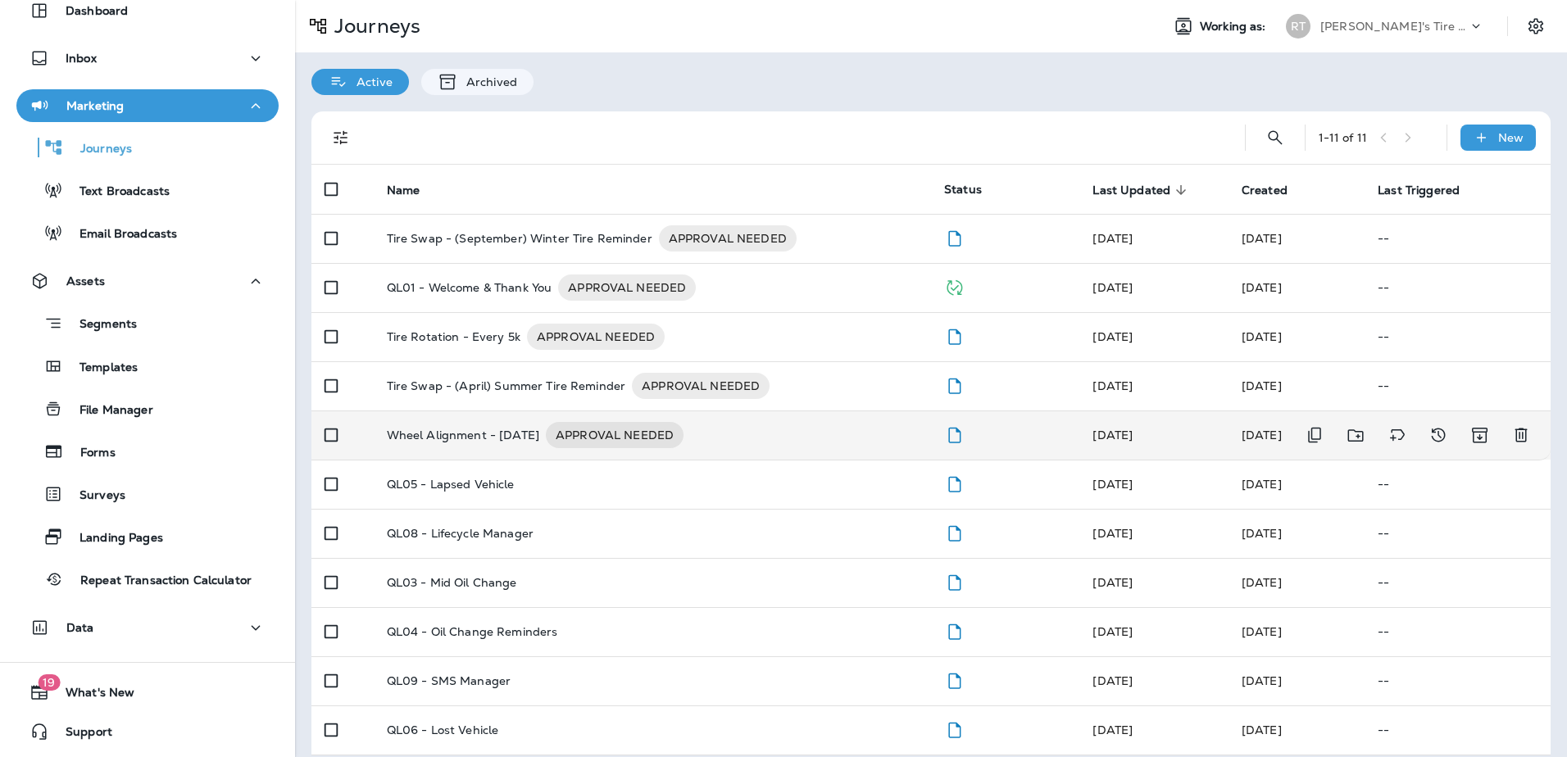
click at [511, 436] on p "Wheel Alignment - [DATE]" at bounding box center [463, 435] width 152 height 26
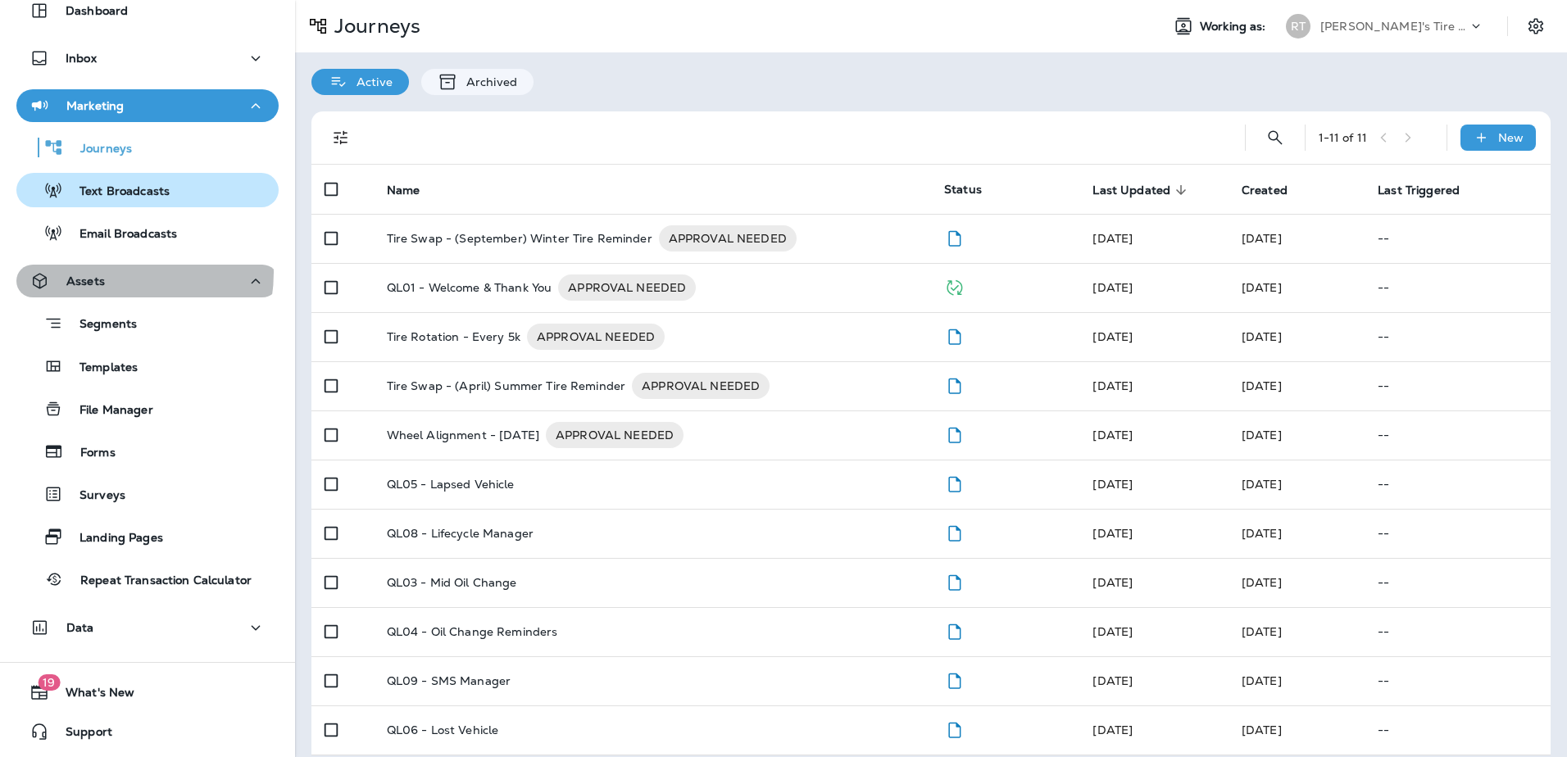
click at [105, 272] on div "Assets" at bounding box center [148, 281] width 236 height 20
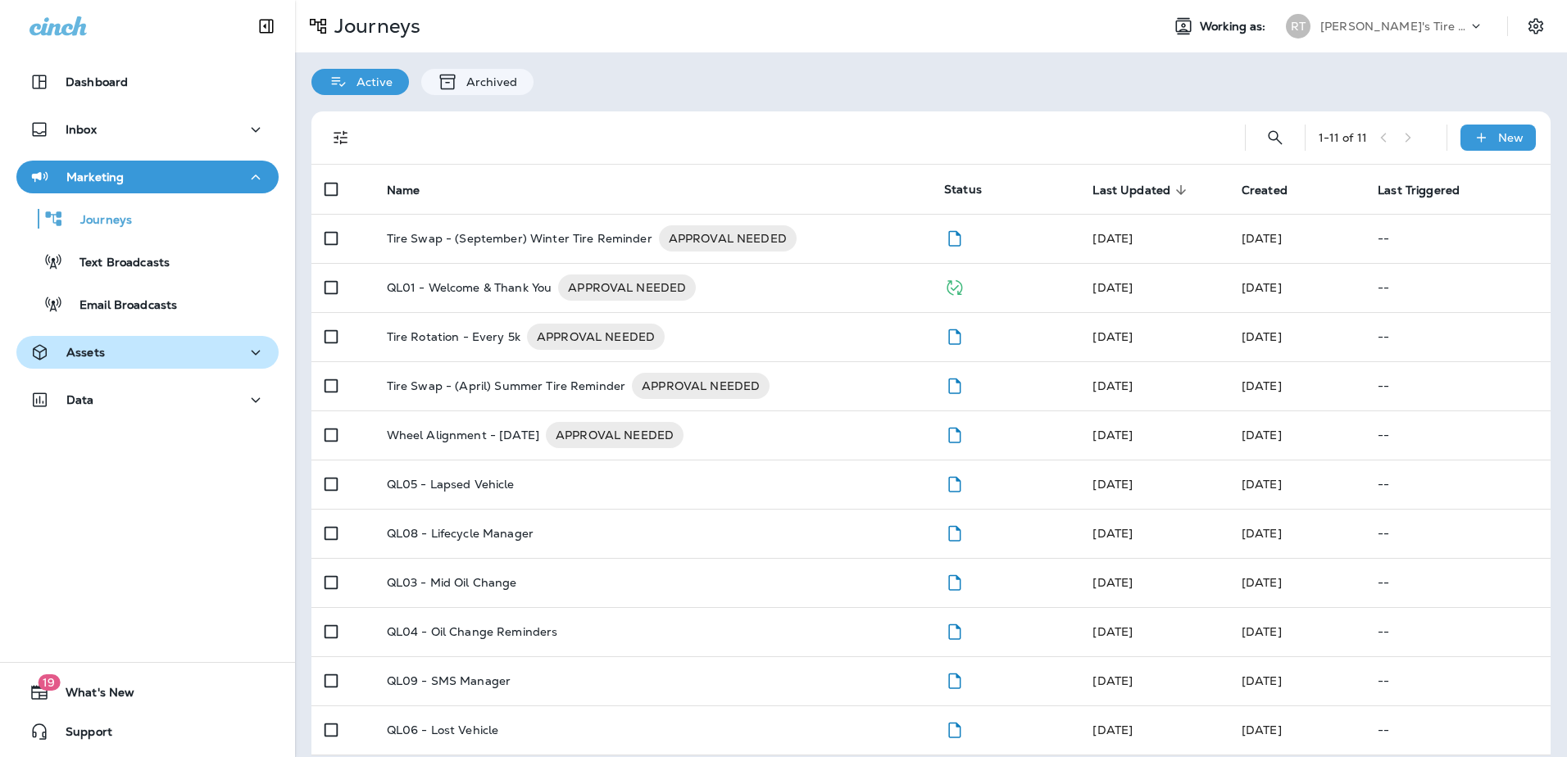
click at [145, 343] on div "Assets" at bounding box center [148, 353] width 236 height 20
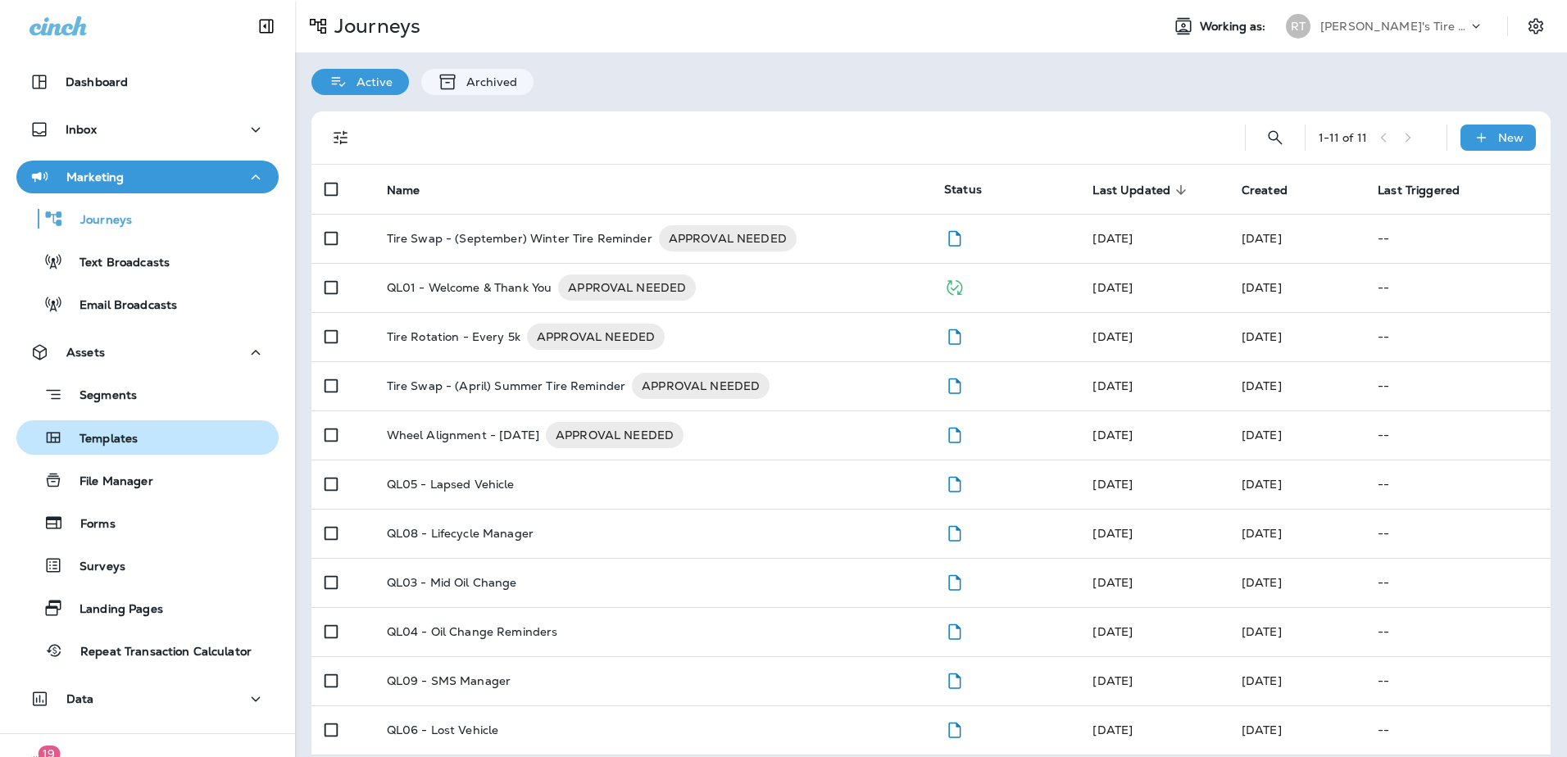
click at [155, 430] on div "Templates" at bounding box center [147, 437] width 249 height 25
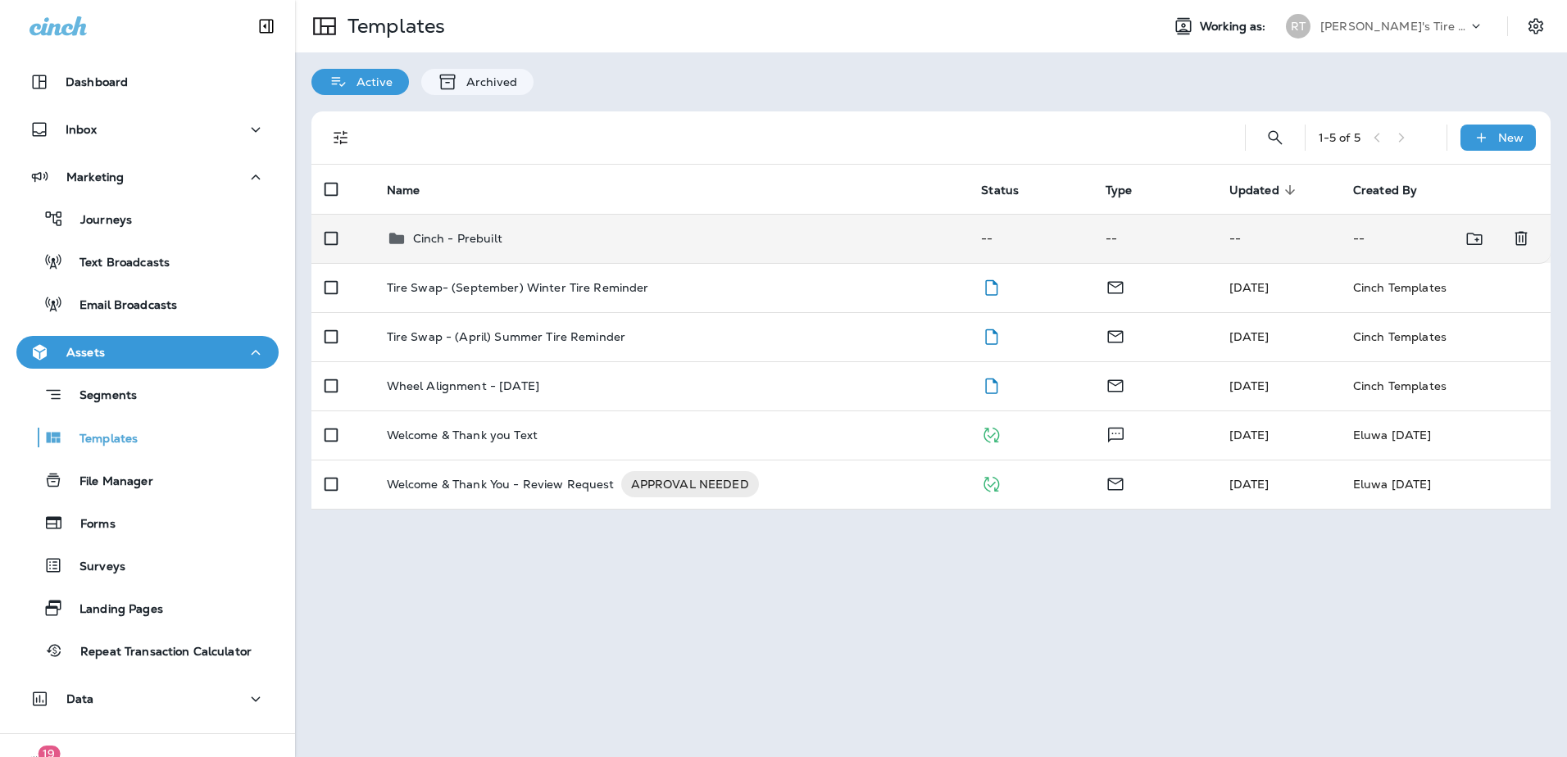
click at [513, 246] on div "Cinch - Prebuilt" at bounding box center [671, 239] width 569 height 20
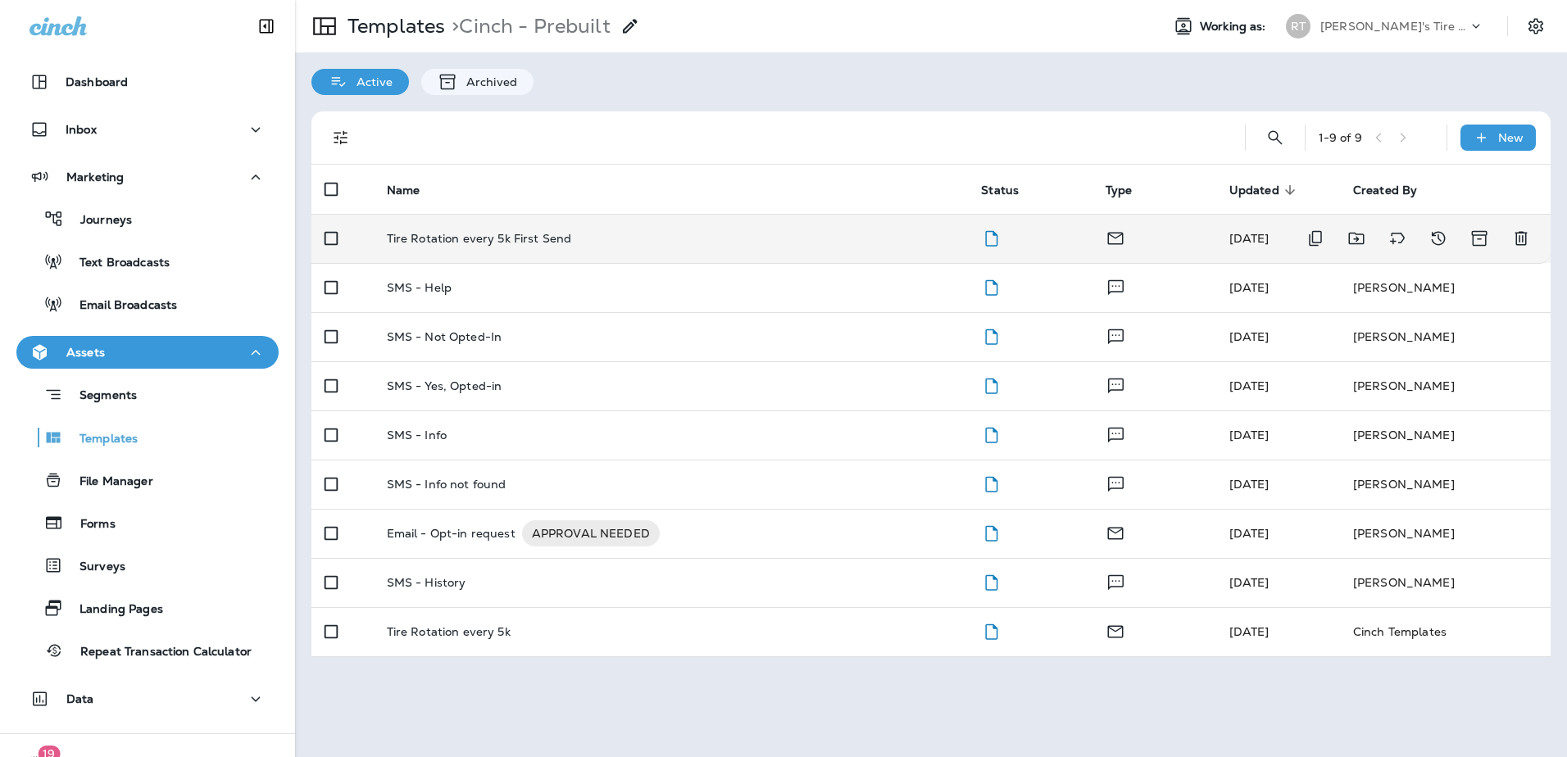
click at [559, 240] on p "Tire Rotation every 5k First Send" at bounding box center [479, 238] width 185 height 13
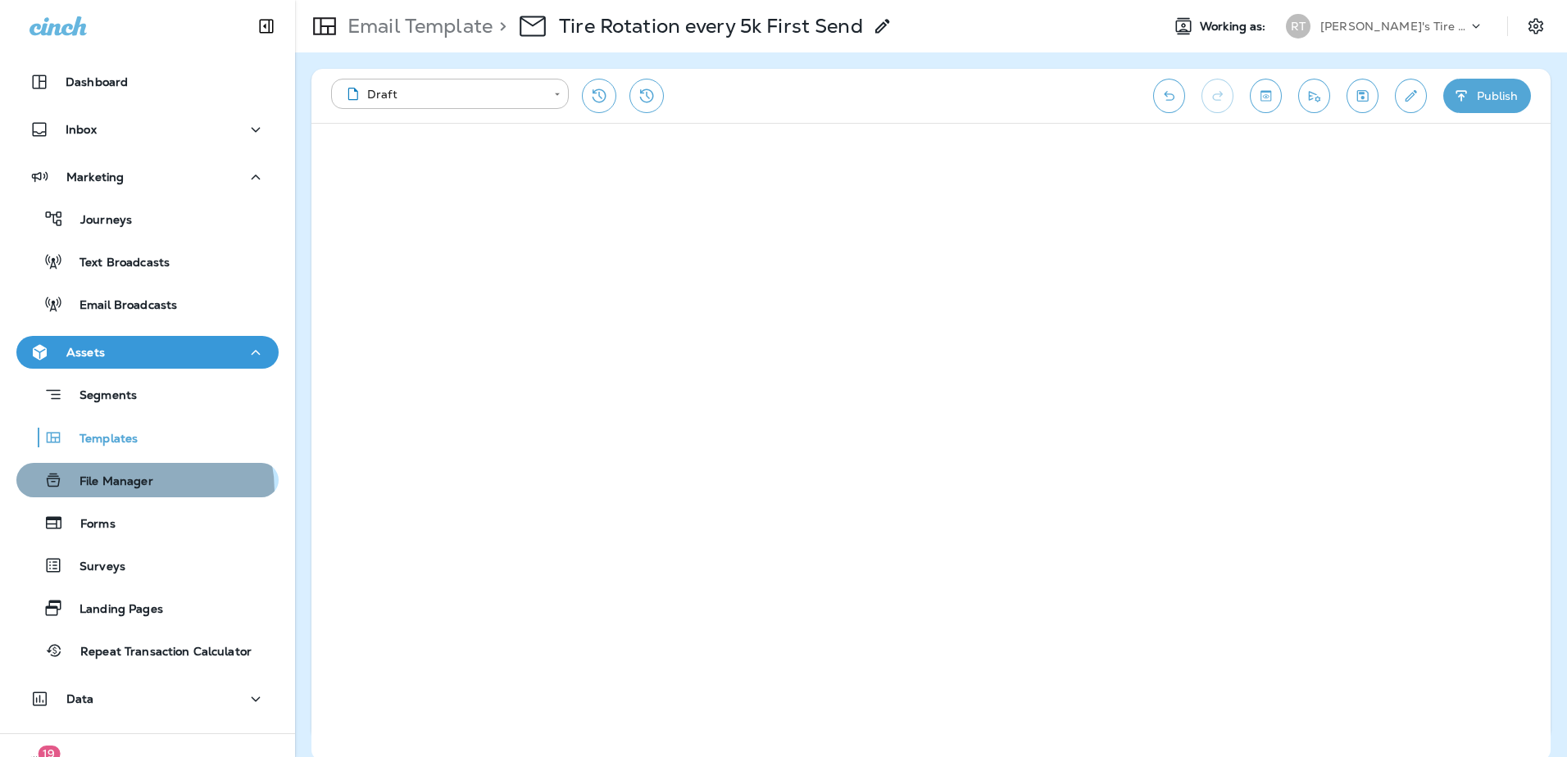
click at [129, 492] on div "File Manager" at bounding box center [88, 480] width 130 height 25
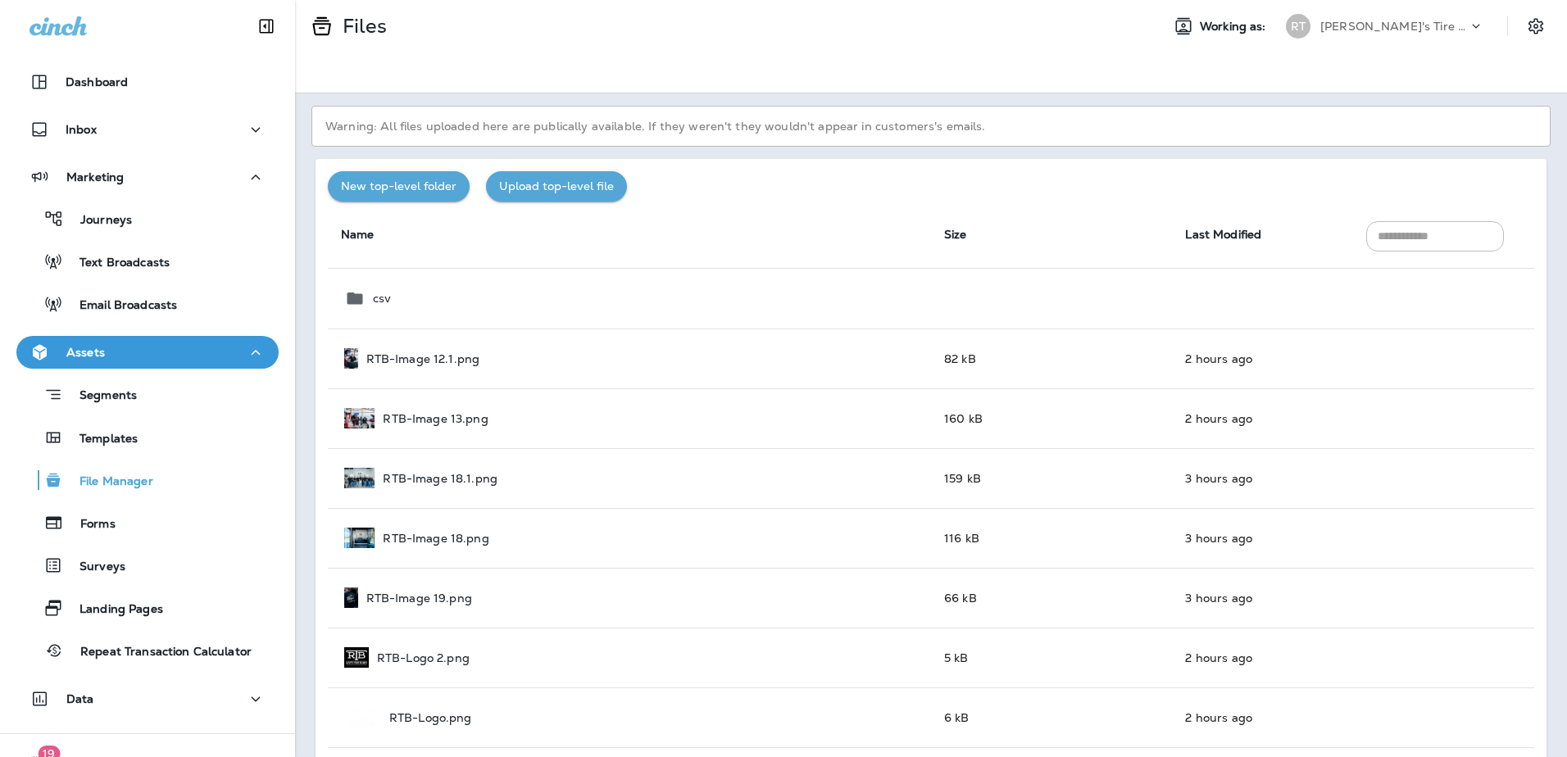
click at [528, 178] on button "Upload top-level file" at bounding box center [556, 186] width 141 height 30
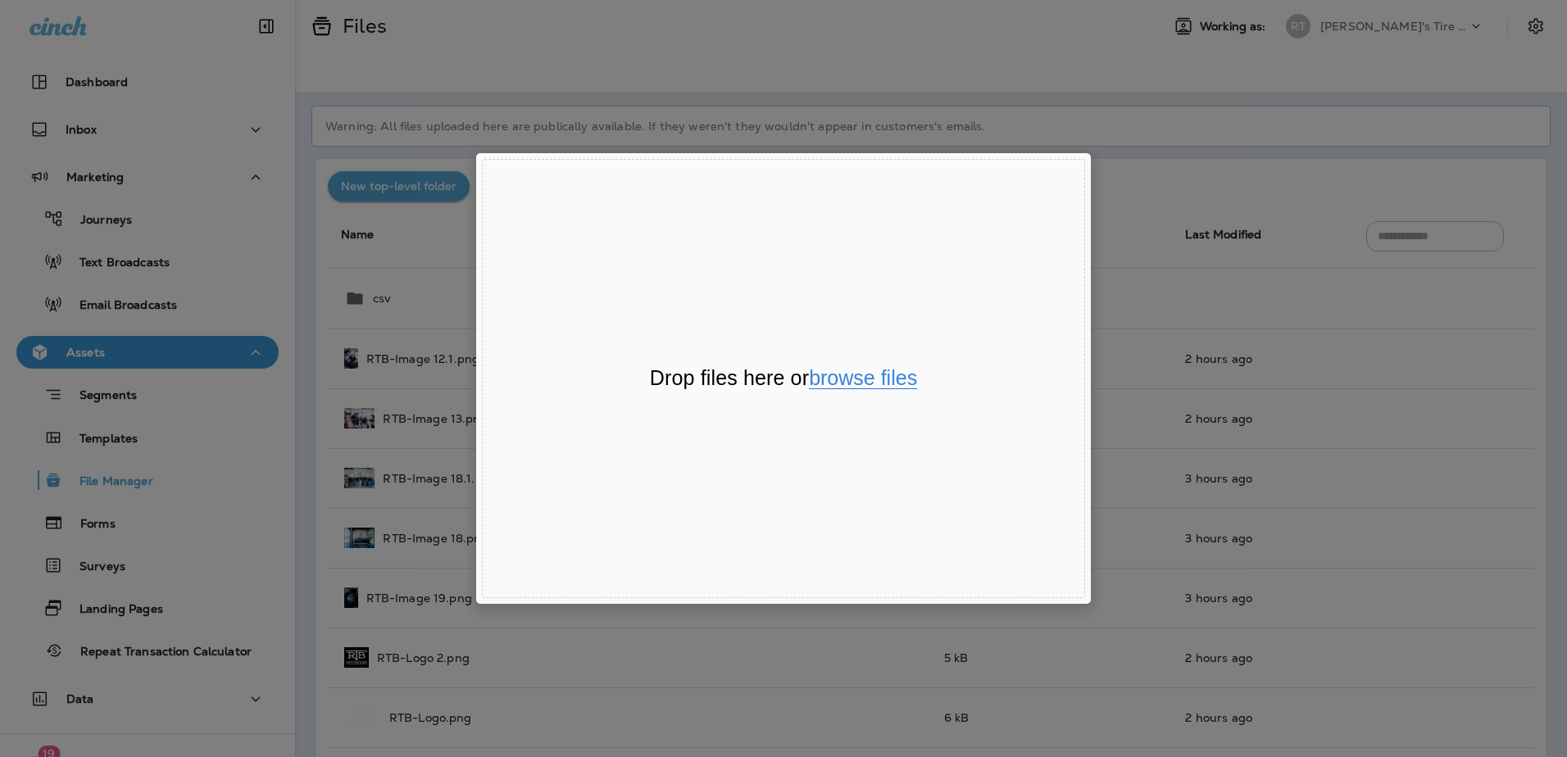
click at [839, 380] on button "browse files" at bounding box center [863, 378] width 108 height 21
